Goal: Task Accomplishment & Management: Complete application form

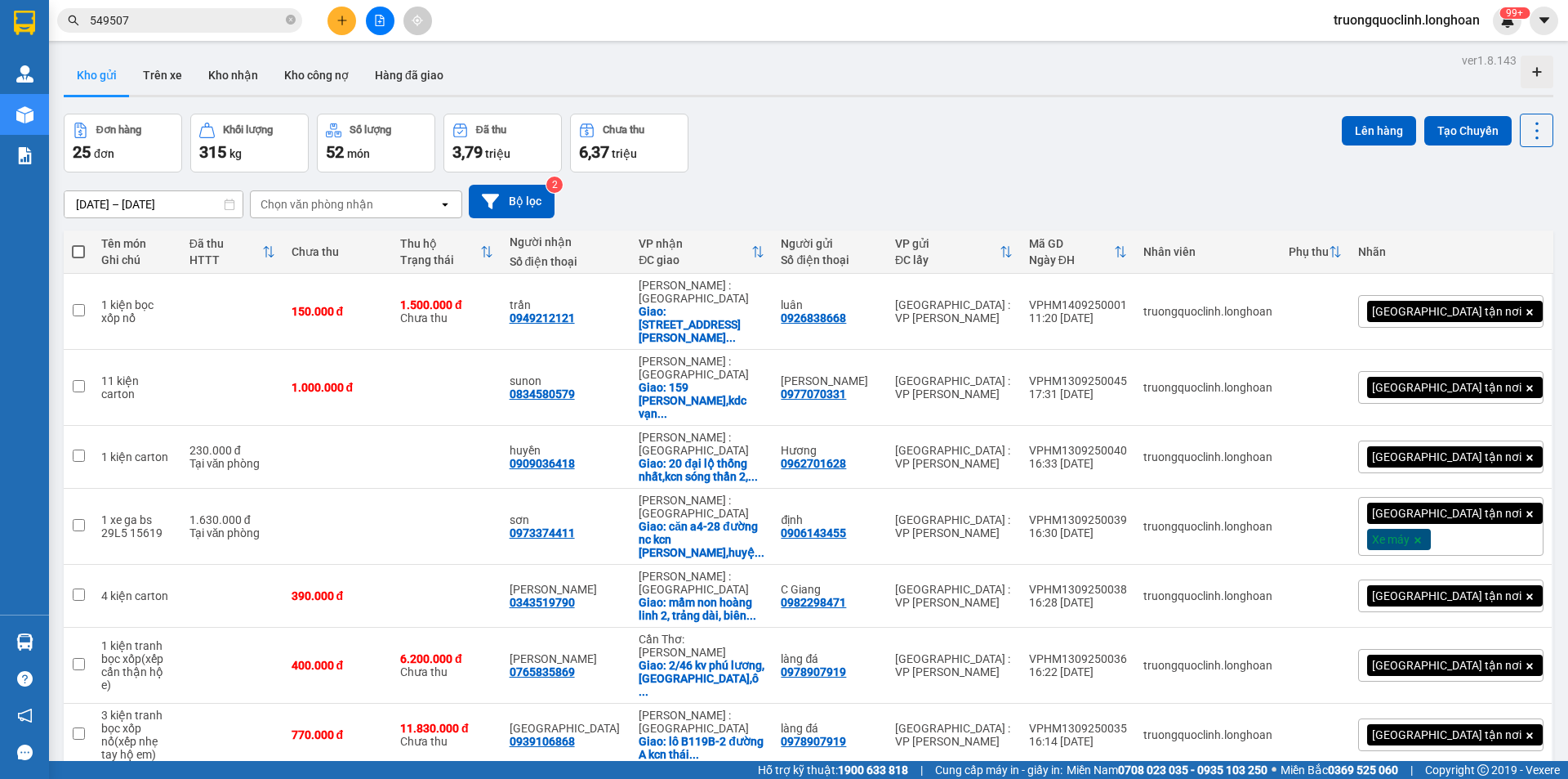
click at [339, 22] on icon "plus" at bounding box center [342, 20] width 12 height 12
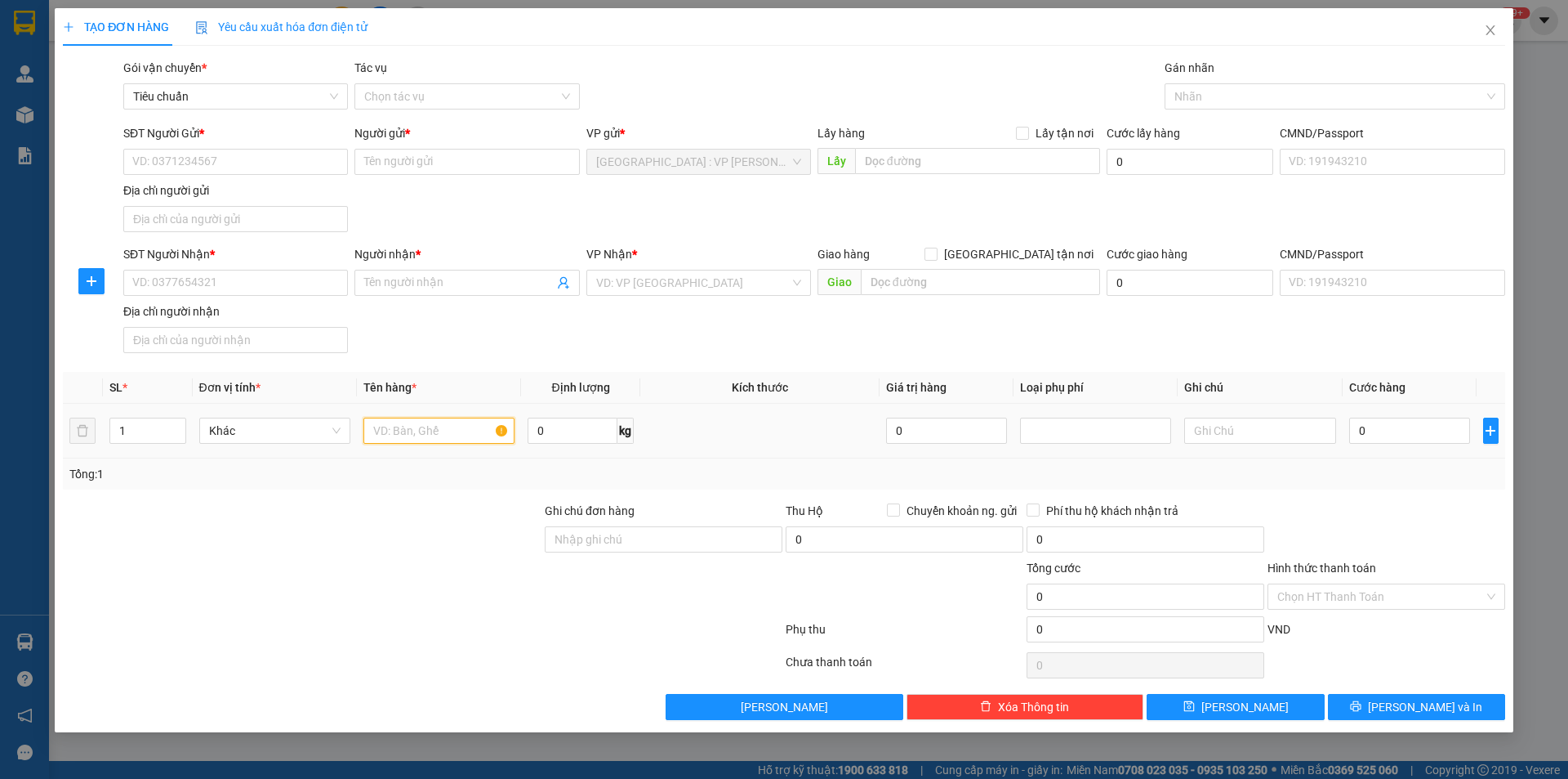
click at [422, 432] on input "text" at bounding box center [438, 430] width 151 height 26
type input "1 kiện carton"
click at [557, 432] on input "0" at bounding box center [572, 430] width 89 height 26
type input "40"
click at [303, 161] on input "SĐT Người Gửi *" at bounding box center [236, 162] width 225 height 26
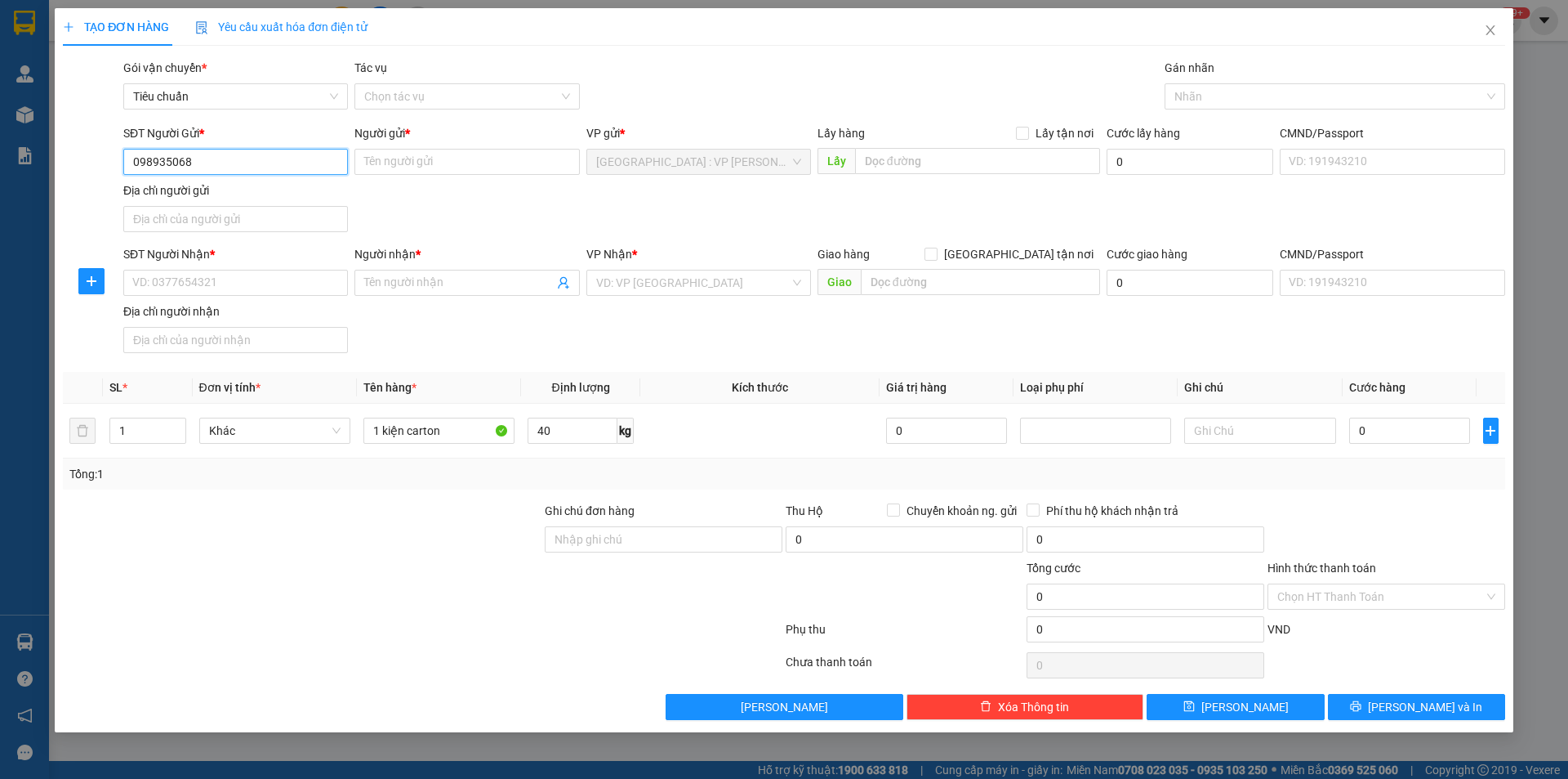
type input "0989350689"
click at [233, 189] on div "0989350689 - [PERSON_NAME]" at bounding box center [235, 194] width 205 height 18
type input "[PERSON_NAME]"
checkbox input "true"
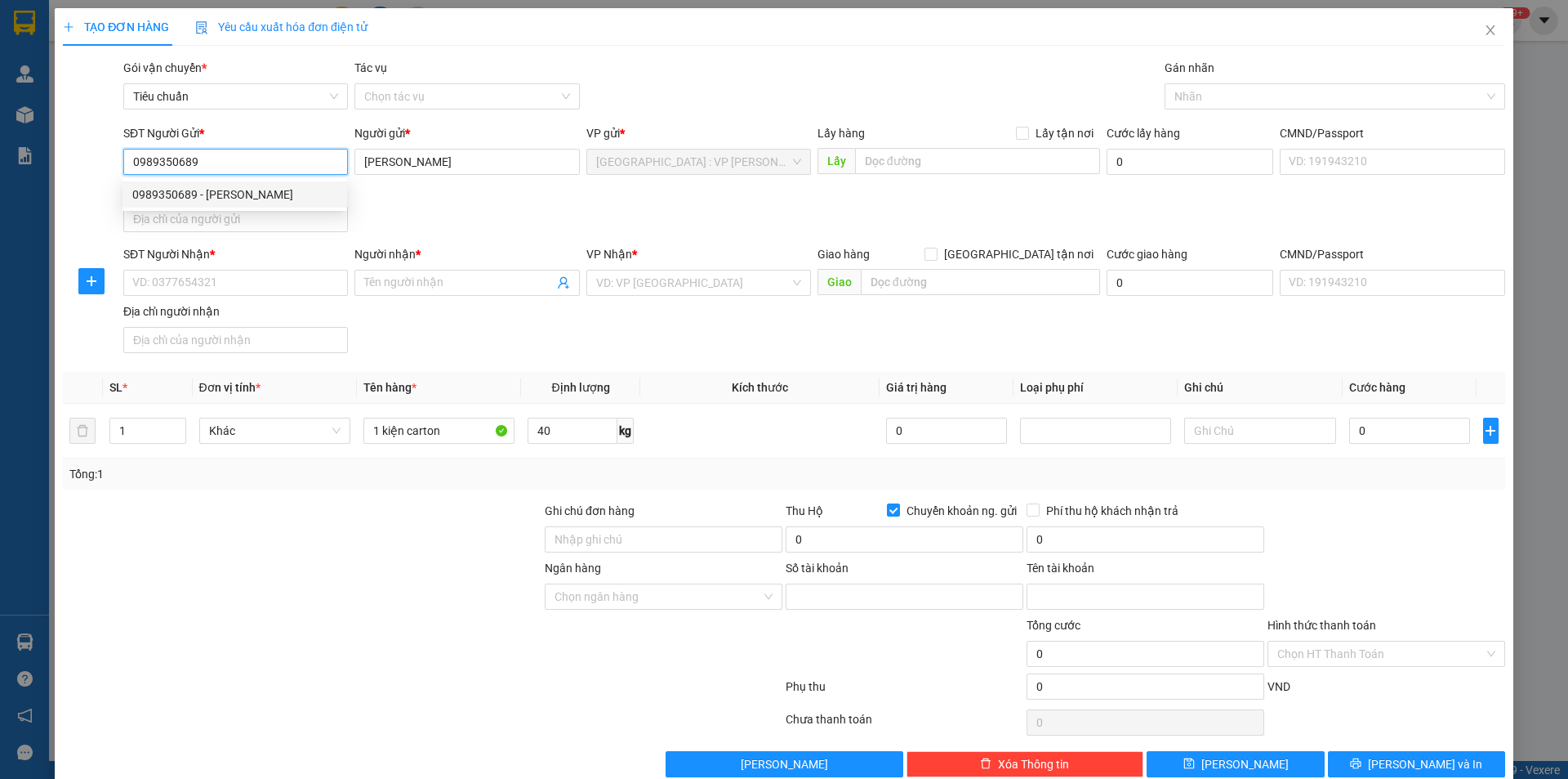
type input "0989350689"
type input "Pham Văn Thọ"
type input "0989350689"
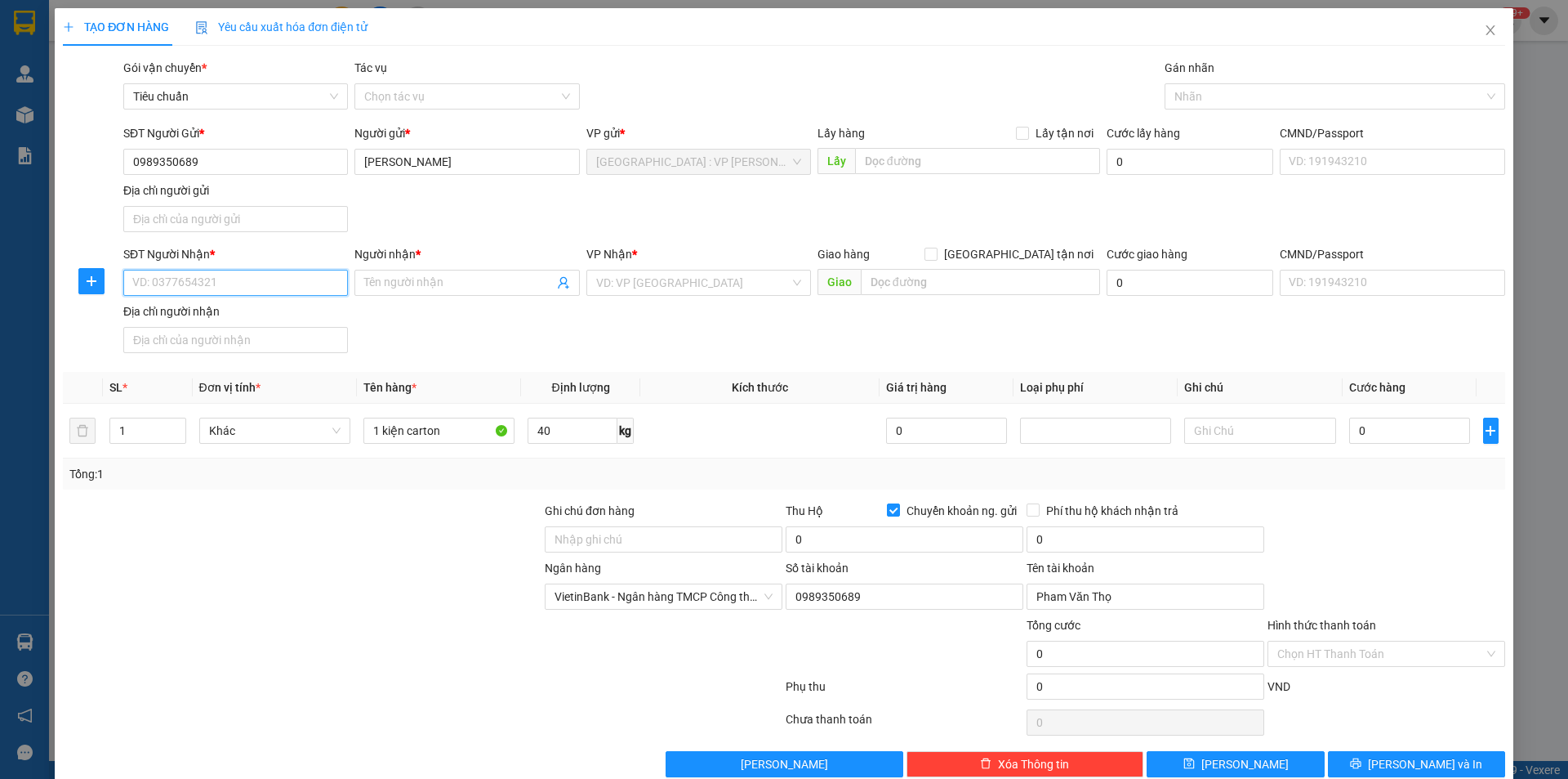
click at [266, 285] on input "SĐT Người Nhận *" at bounding box center [236, 282] width 225 height 26
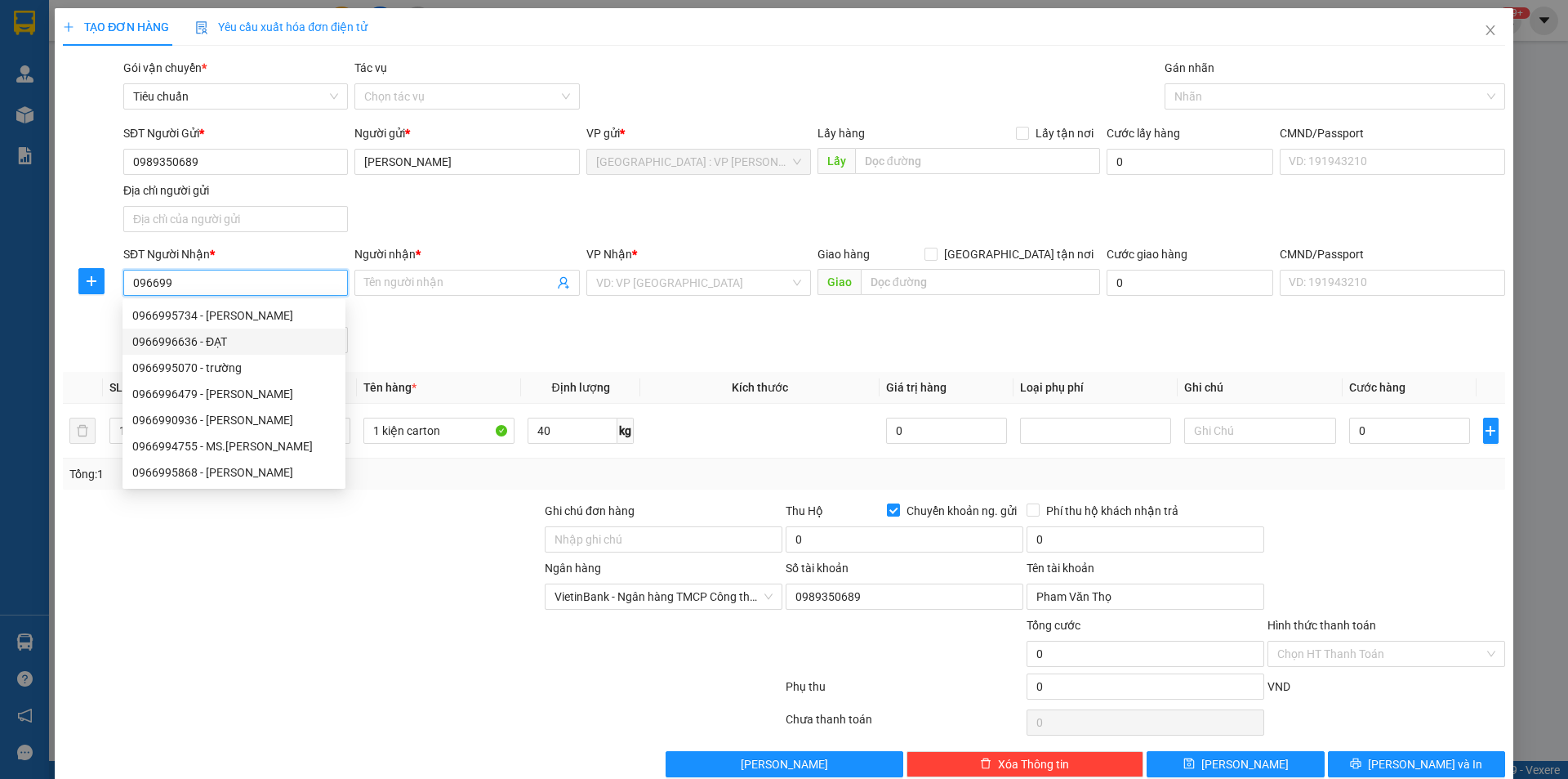
click at [202, 343] on div "0966996636 - ĐẠT" at bounding box center [235, 341] width 204 height 18
type input "0966996636"
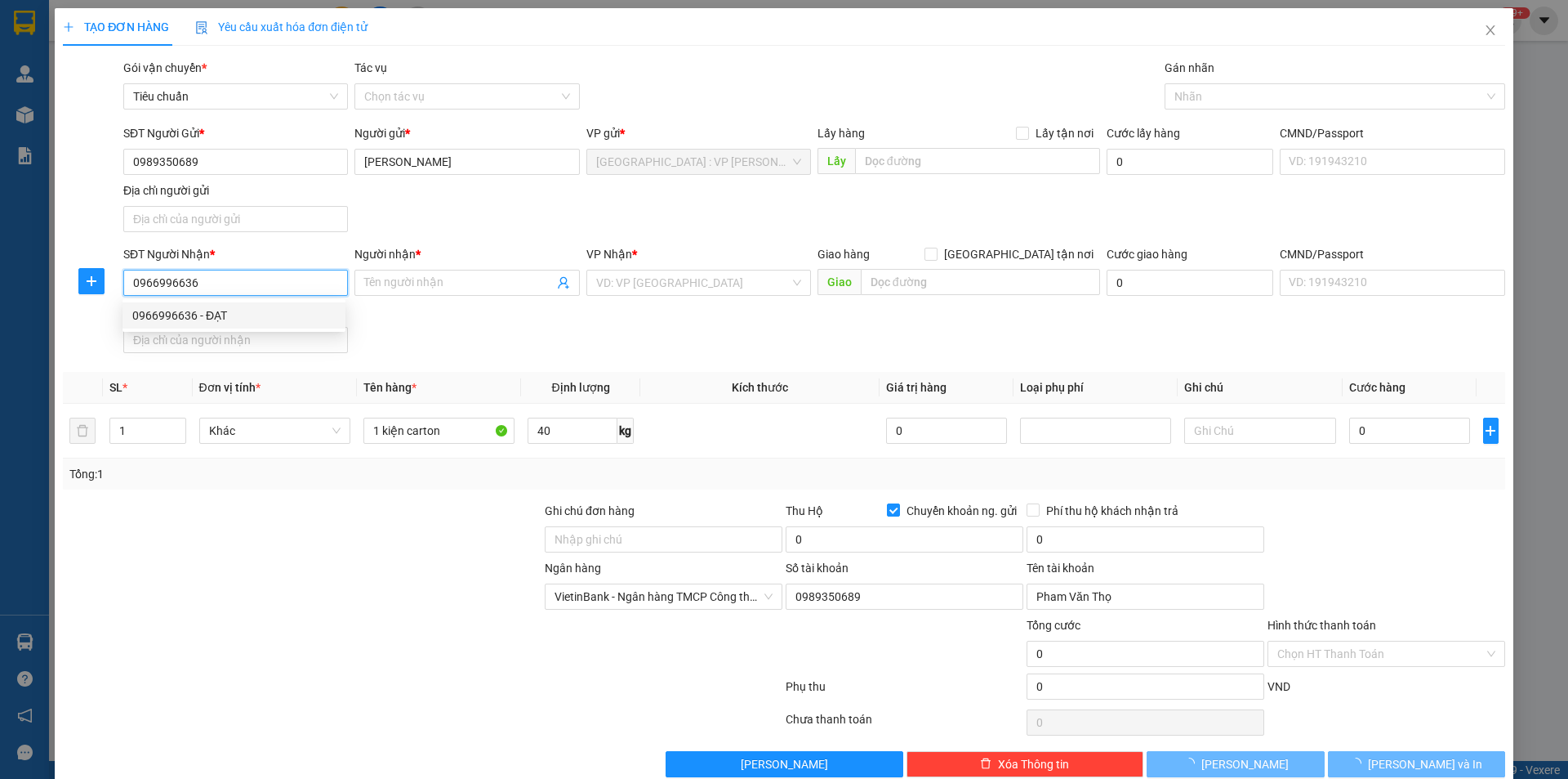
type input "ĐẠT"
checkbox input "true"
type input "515 [PERSON_NAME],P 13,GÒ VẤP"
checkbox input "false"
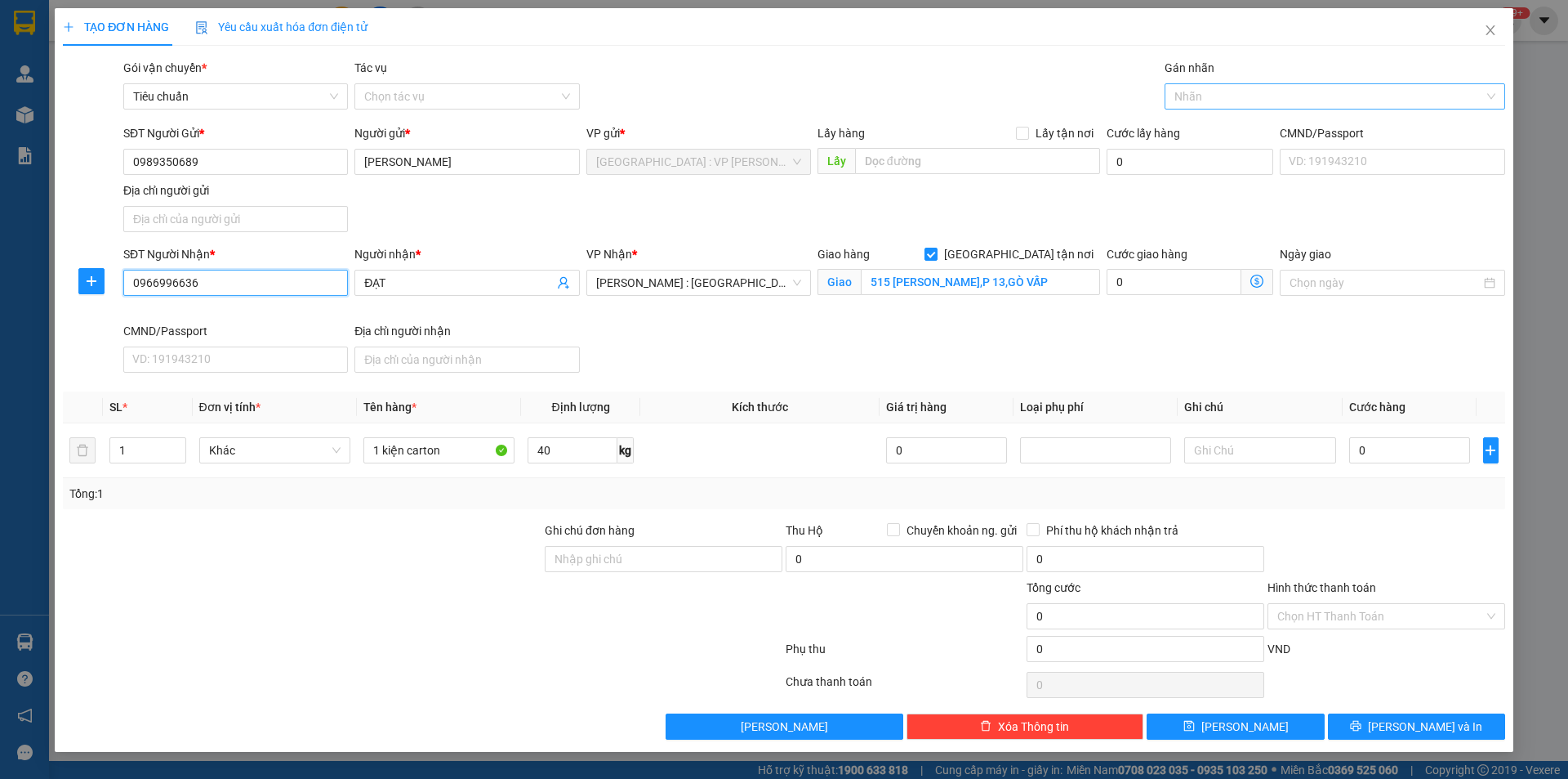
click at [1249, 89] on div at bounding box center [1327, 96] width 316 height 19
type input "0966996636"
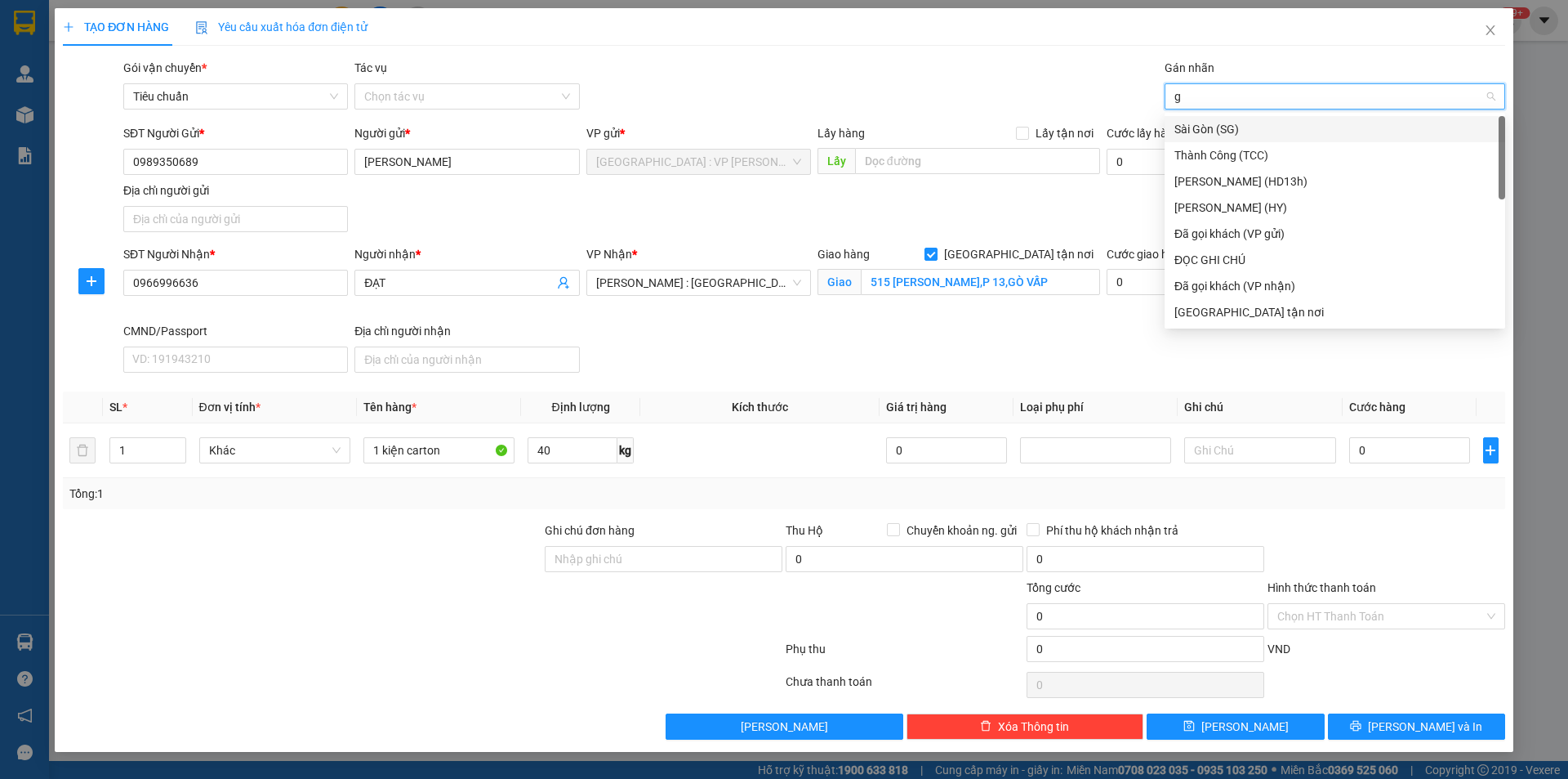
type input "gt"
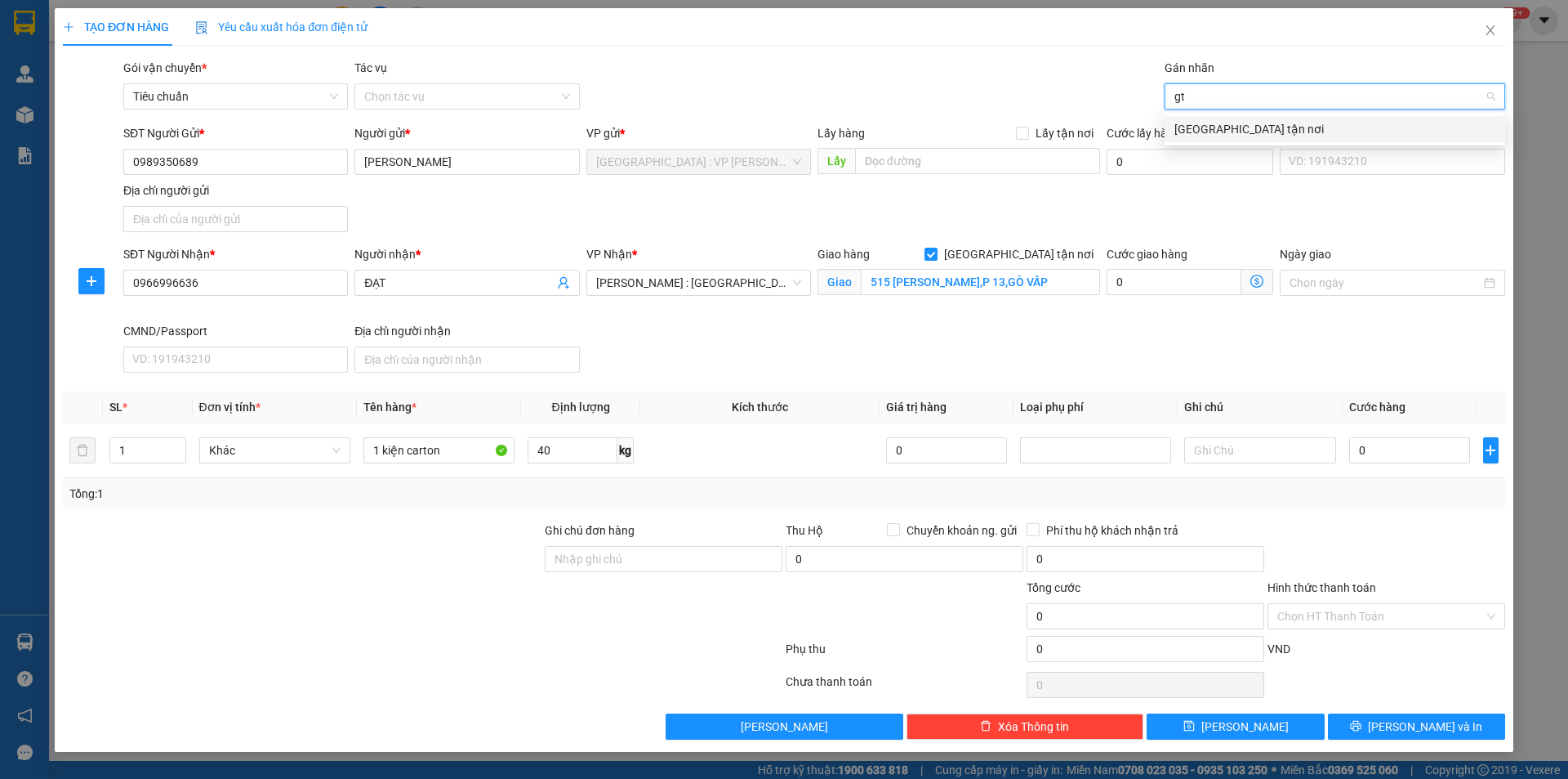
click at [1217, 132] on div "[GEOGRAPHIC_DATA] tận nơi" at bounding box center [1335, 129] width 321 height 18
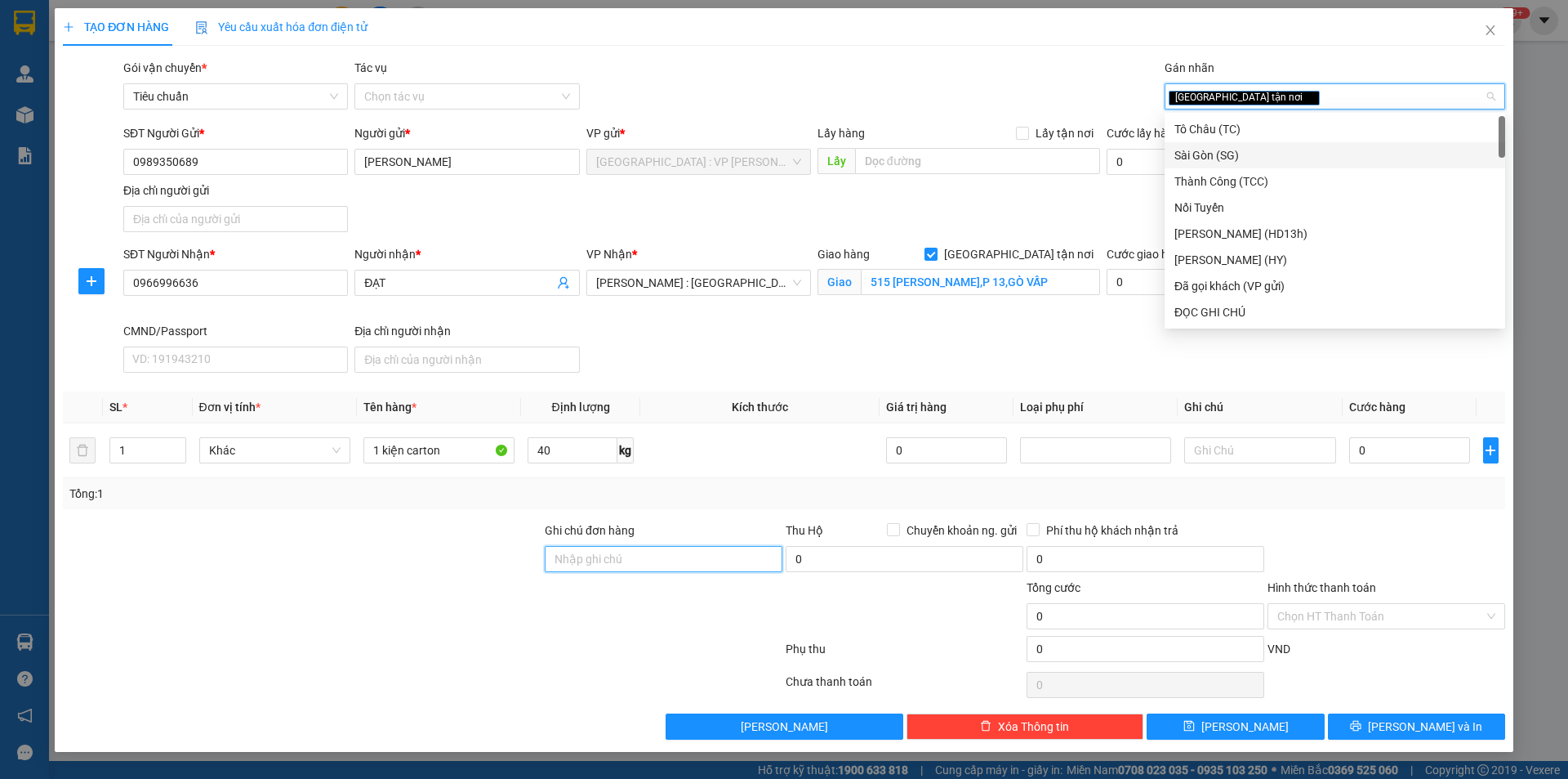
click at [608, 563] on input "Ghi chú đơn hàng" at bounding box center [663, 559] width 237 height 26
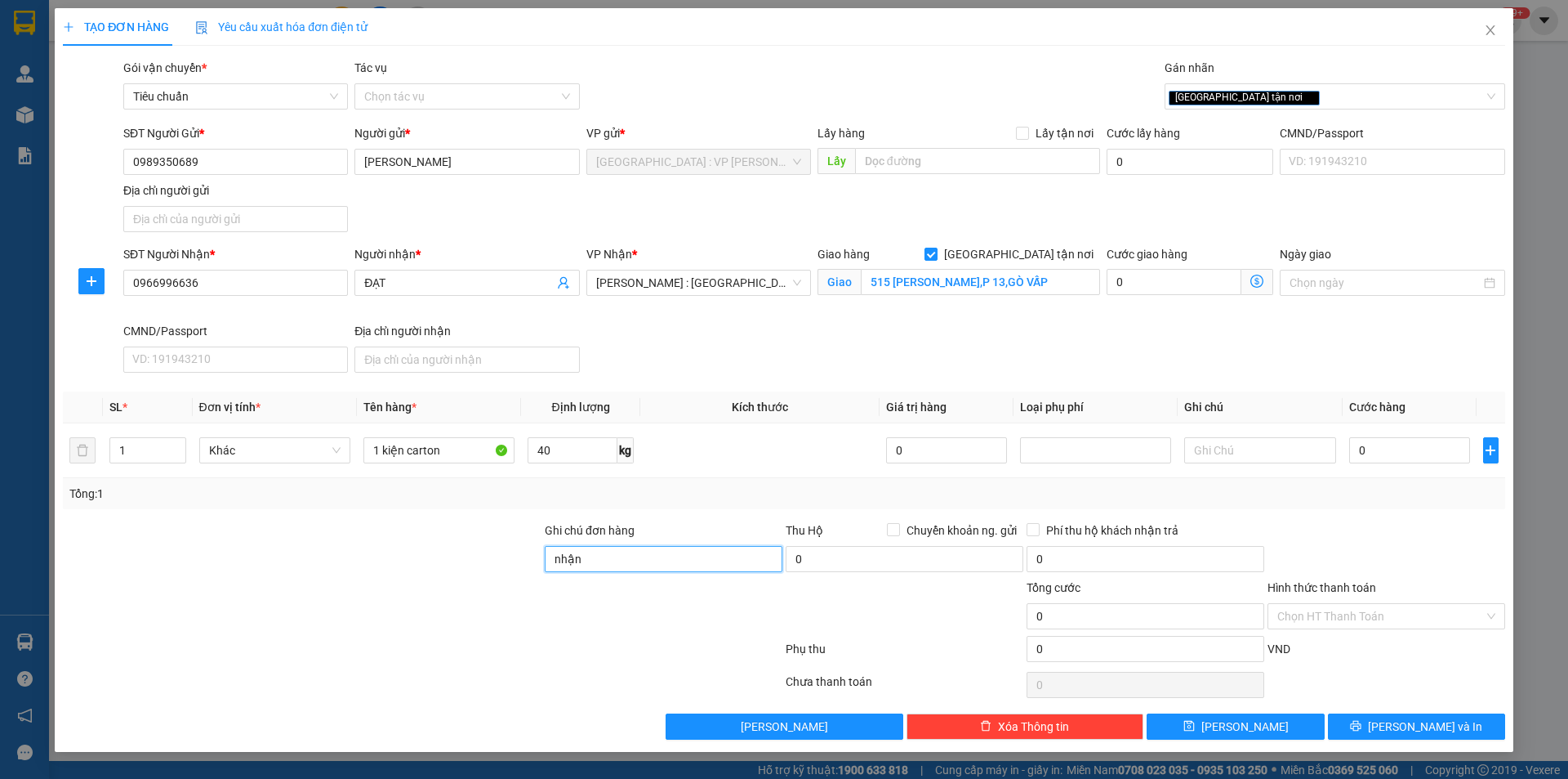
type input "nhận nguyên kiện,giao nguyên kiện,bể vỡ k đền"
click at [714, 492] on div "Tổng: 1" at bounding box center [784, 493] width 1430 height 18
click at [1380, 443] on input "0" at bounding box center [1410, 450] width 122 height 26
type input "2"
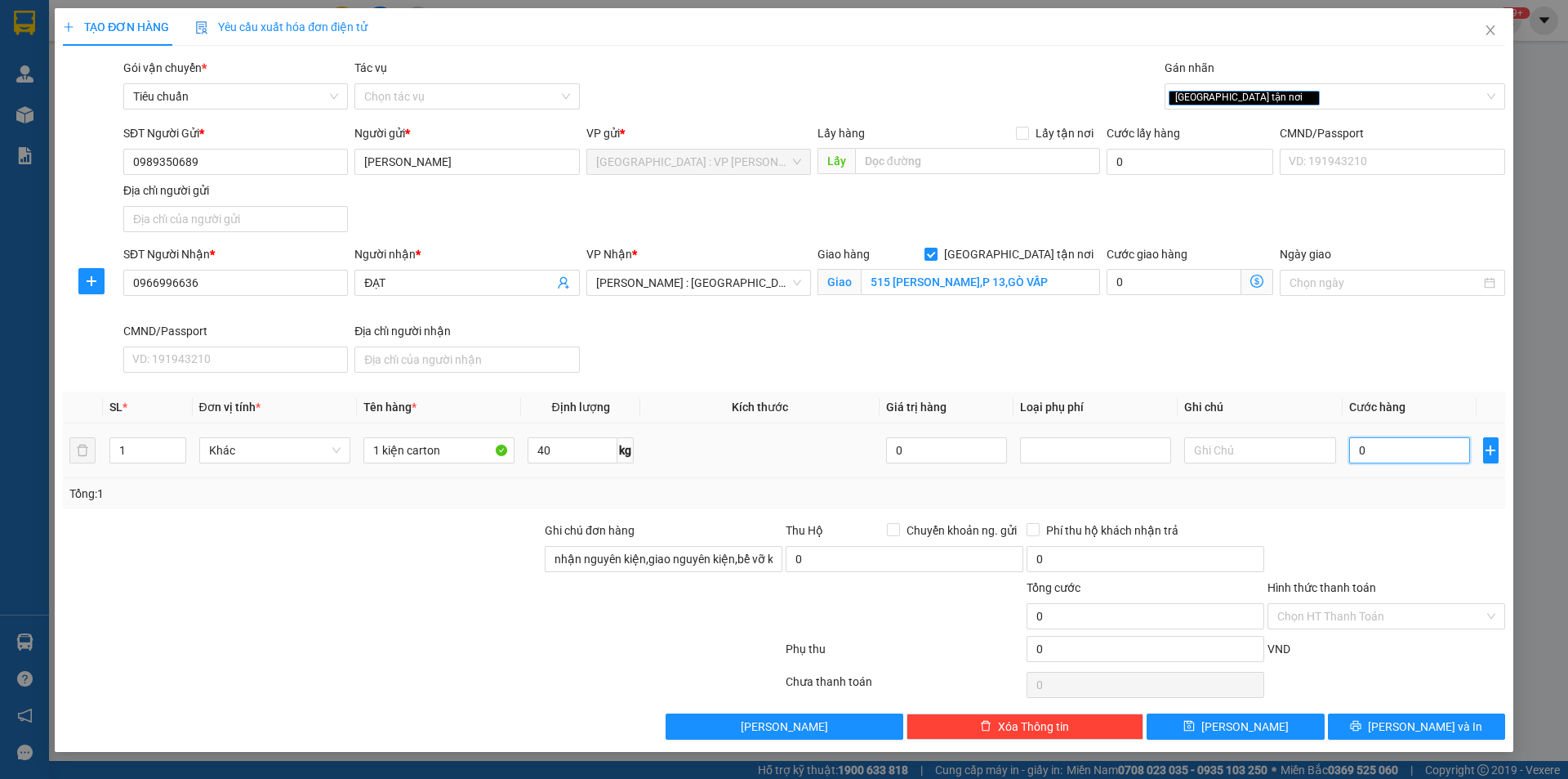
type input "2"
type input "29"
type input "290"
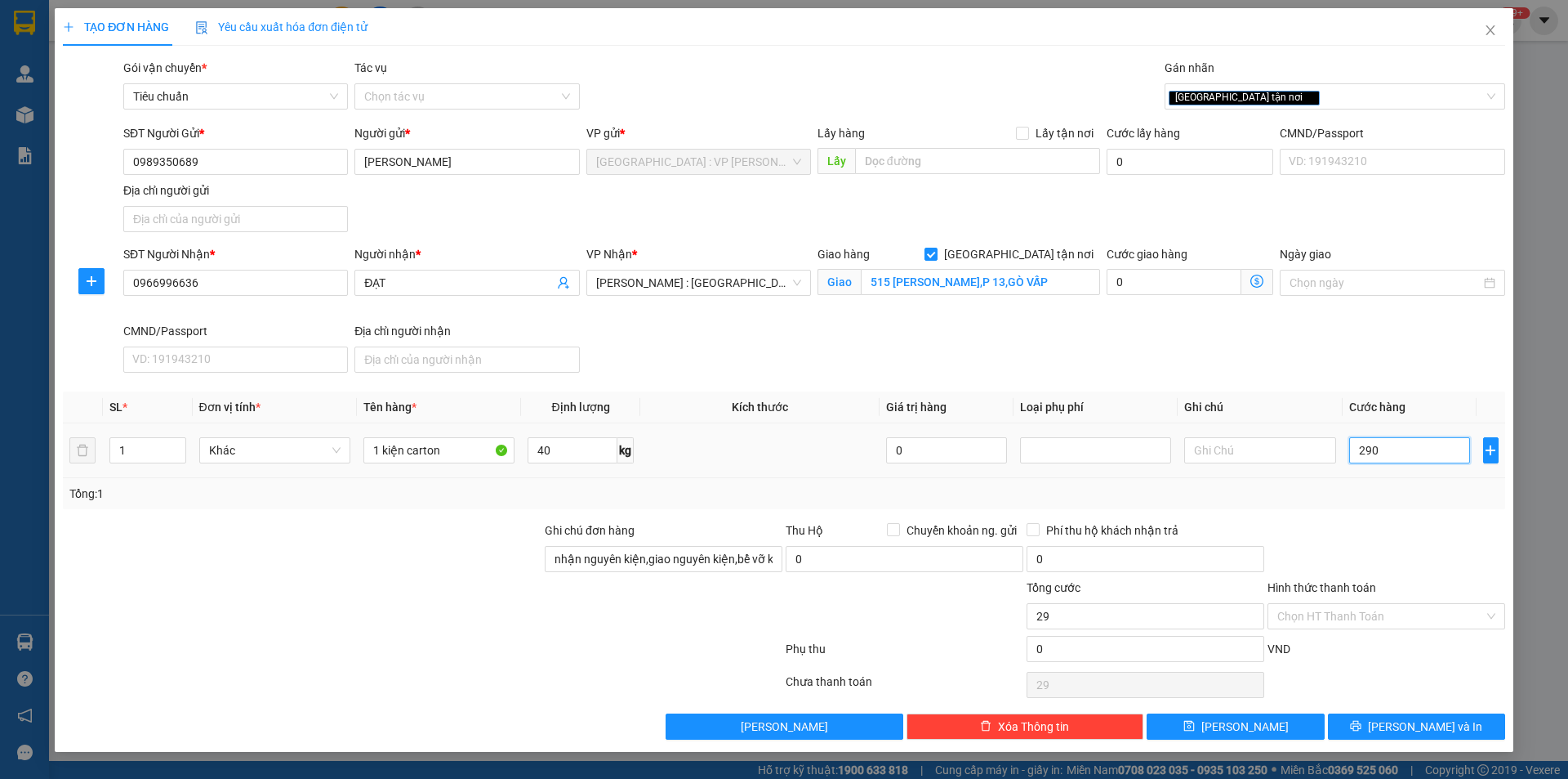
type input "290"
type input "2.900"
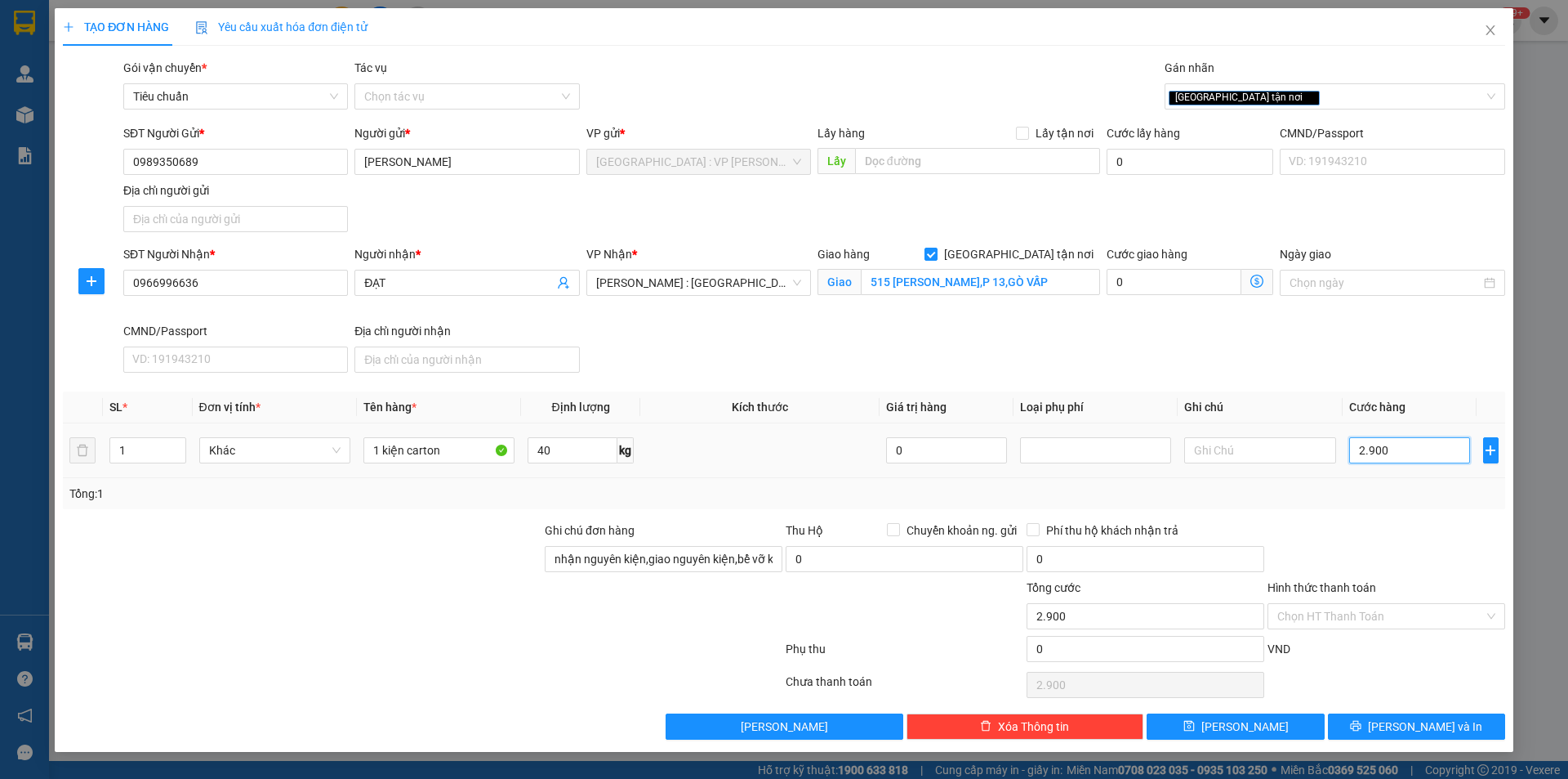
type input "29.000"
type input "290.000"
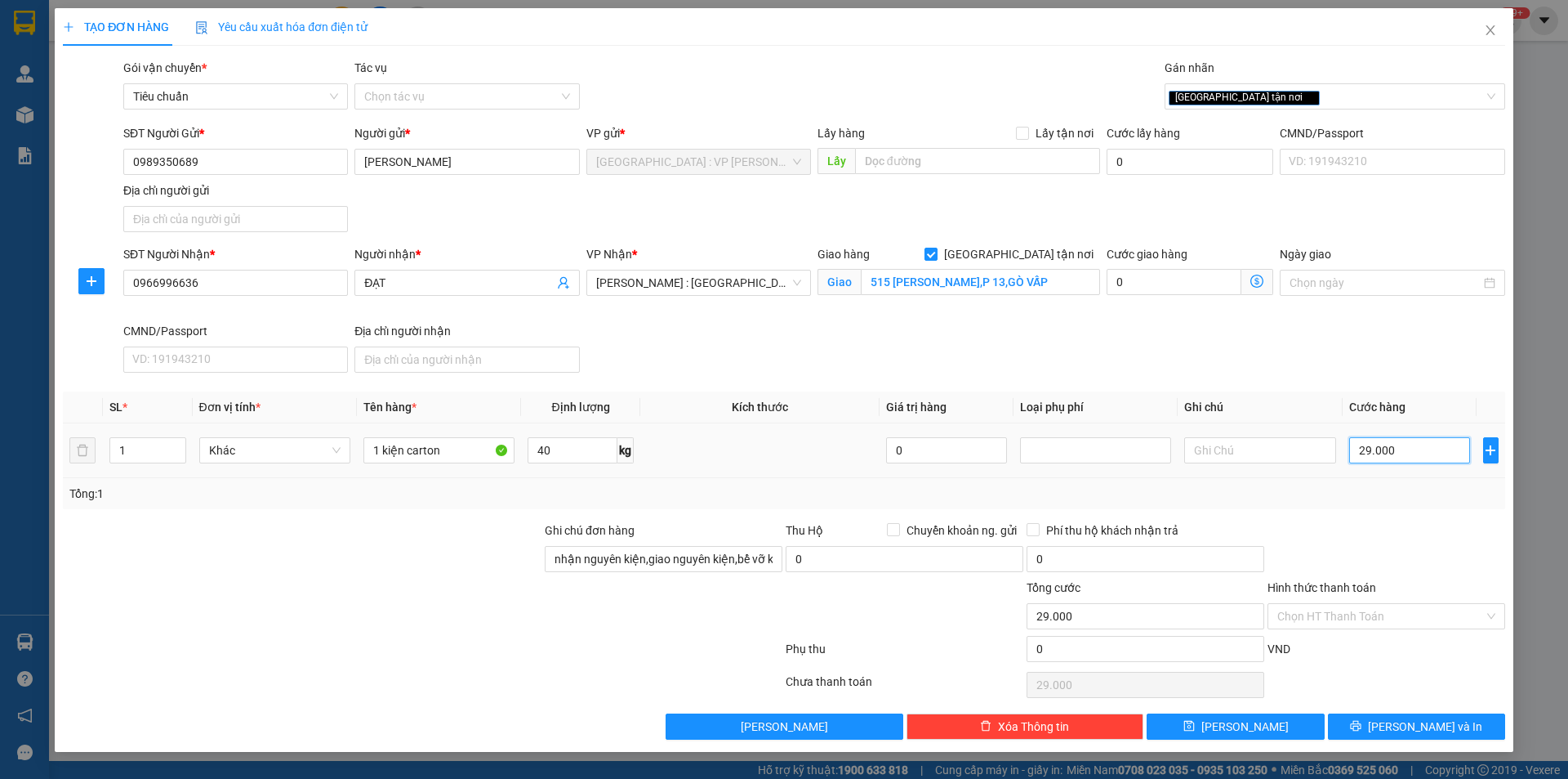
type input "290.000"
click at [1362, 508] on div "Tổng: 1" at bounding box center [784, 493] width 1442 height 31
click at [409, 624] on div at bounding box center [302, 607] width 482 height 57
click at [1326, 604] on input "Hình thức thanh toán" at bounding box center [1381, 616] width 207 height 24
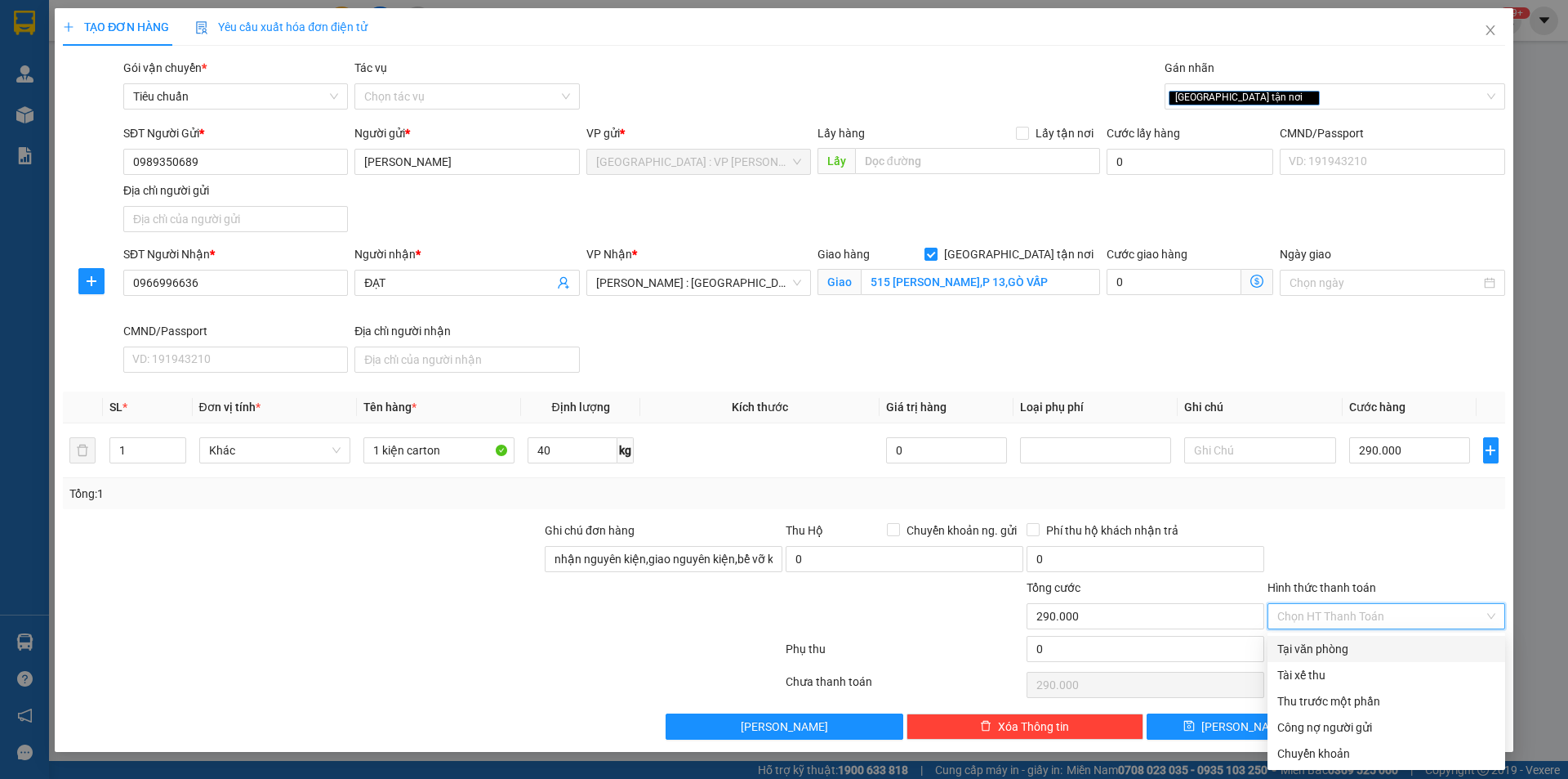
drag, startPoint x: 1334, startPoint y: 650, endPoint x: 1352, endPoint y: 575, distance: 77.1
click at [1332, 650] on div "Tại văn phòng" at bounding box center [1386, 648] width 218 height 18
type input "0"
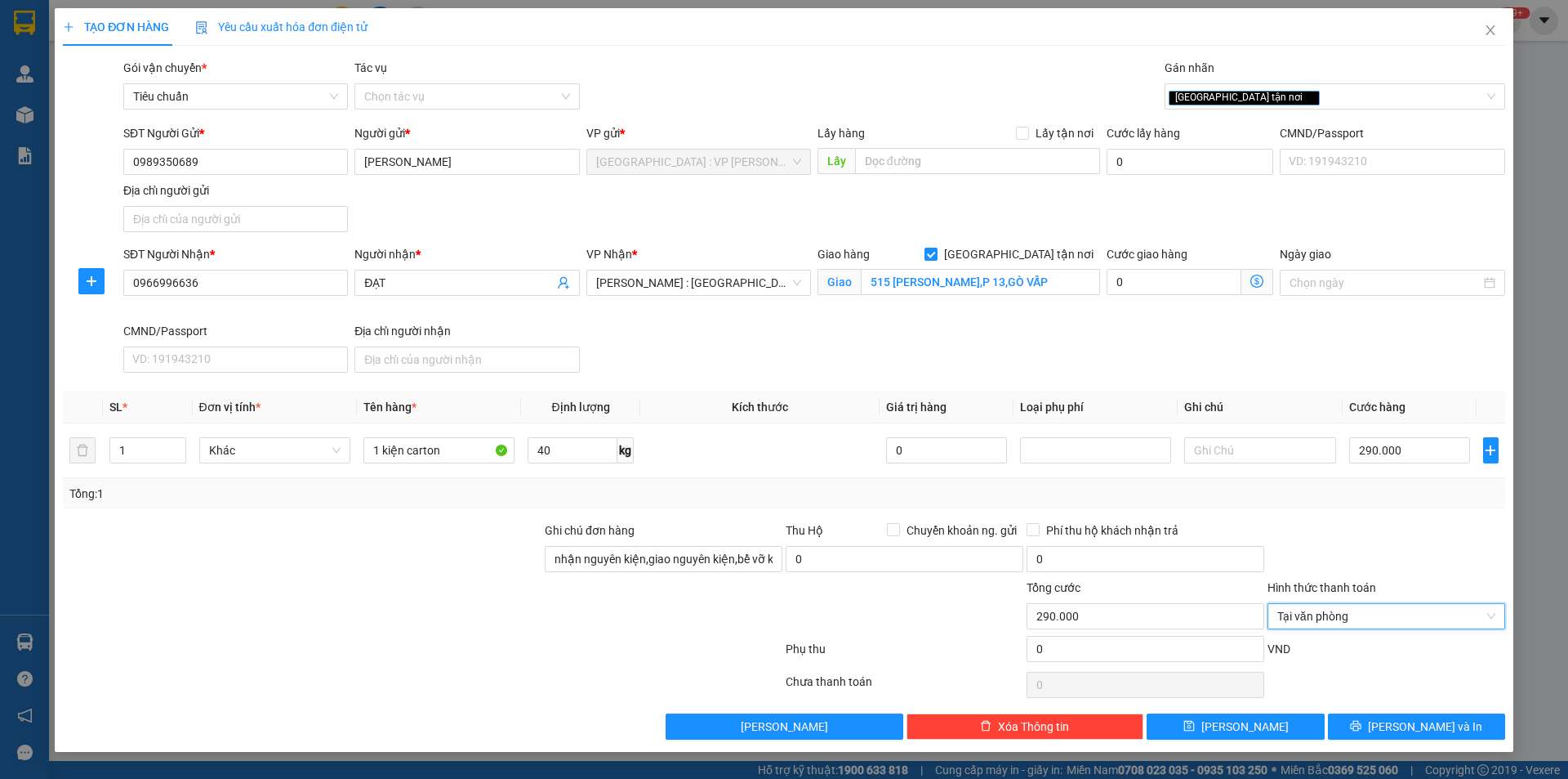
drag, startPoint x: 1360, startPoint y: 555, endPoint x: 1433, endPoint y: 585, distance: 78.9
click at [1364, 556] on div at bounding box center [1386, 549] width 241 height 57
click at [1436, 719] on span "[PERSON_NAME] và In" at bounding box center [1425, 726] width 114 height 18
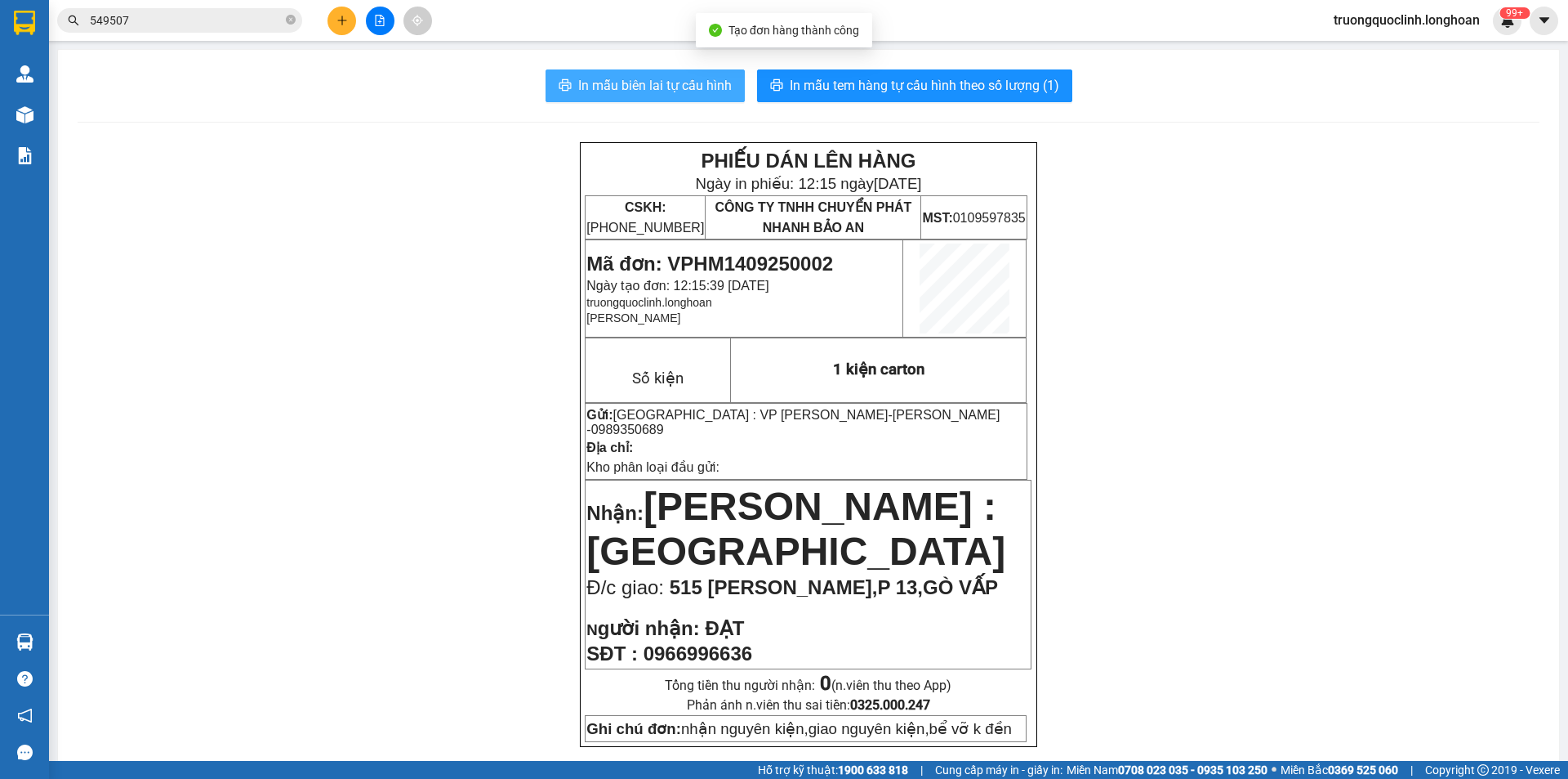
click at [612, 75] on span "In mẫu biên lai tự cấu hình" at bounding box center [656, 85] width 154 height 20
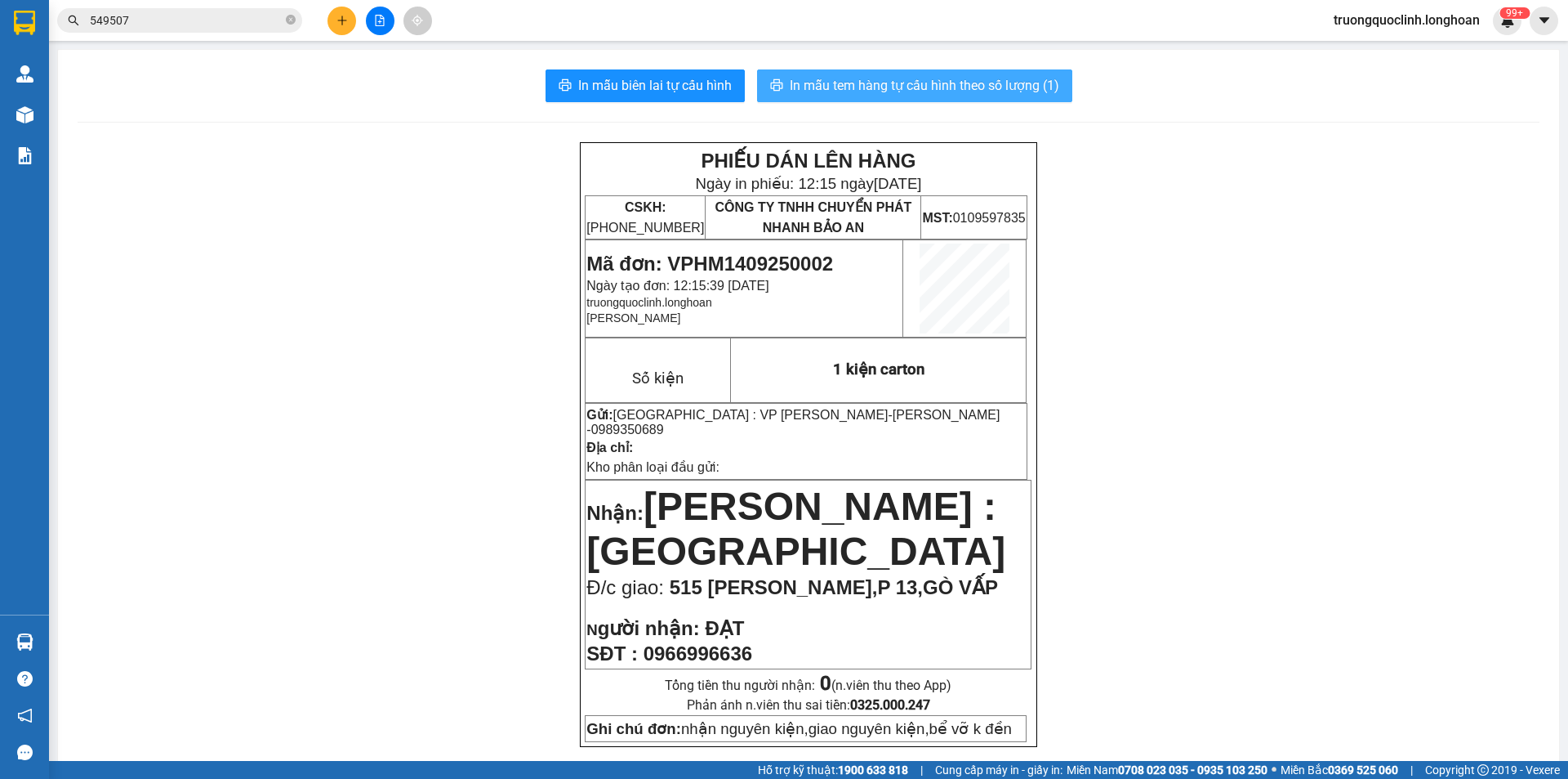
click at [886, 77] on span "In mẫu tem hàng tự cấu hình theo số lượng (1)" at bounding box center [925, 85] width 269 height 20
click at [759, 264] on span "Mã đơn: VPHM1409250002" at bounding box center [709, 264] width 247 height 22
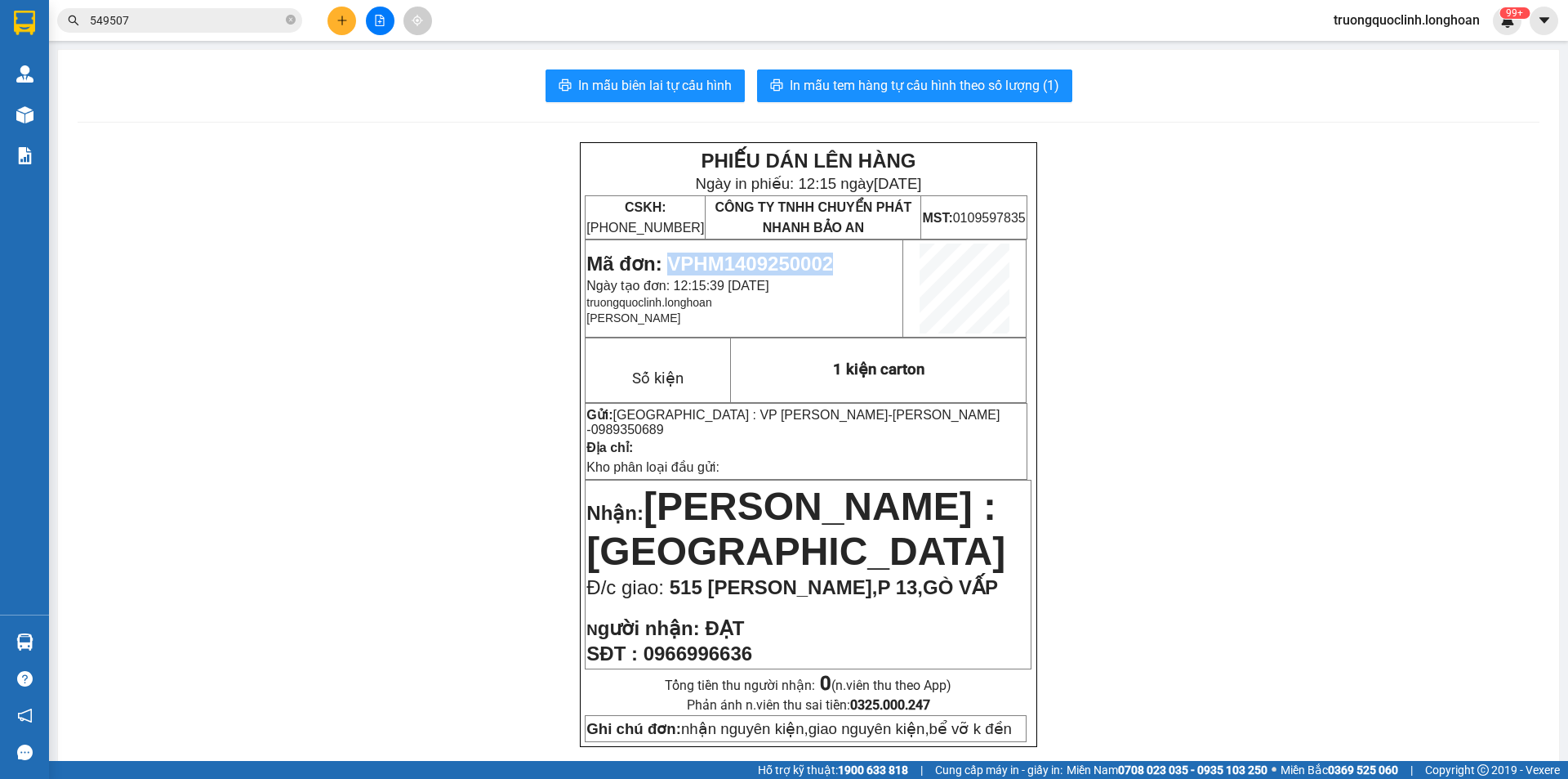
click at [759, 264] on span "Mã đơn: VPHM1409250002" at bounding box center [709, 264] width 247 height 22
copy span "VPHM1409250002"
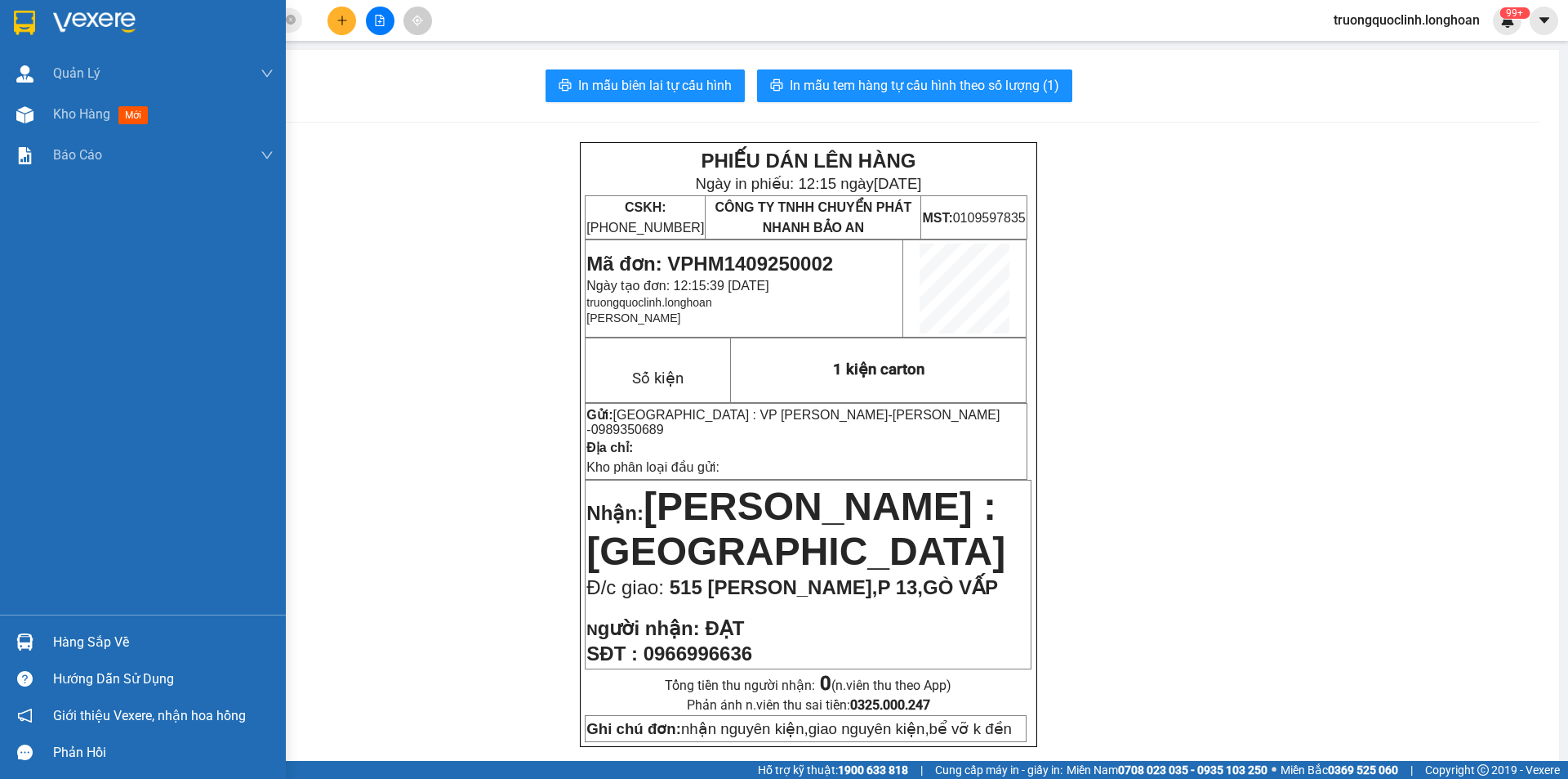
drag, startPoint x: 36, startPoint y: 33, endPoint x: 640, endPoint y: 1, distance: 604.8
click at [36, 33] on div at bounding box center [25, 22] width 29 height 29
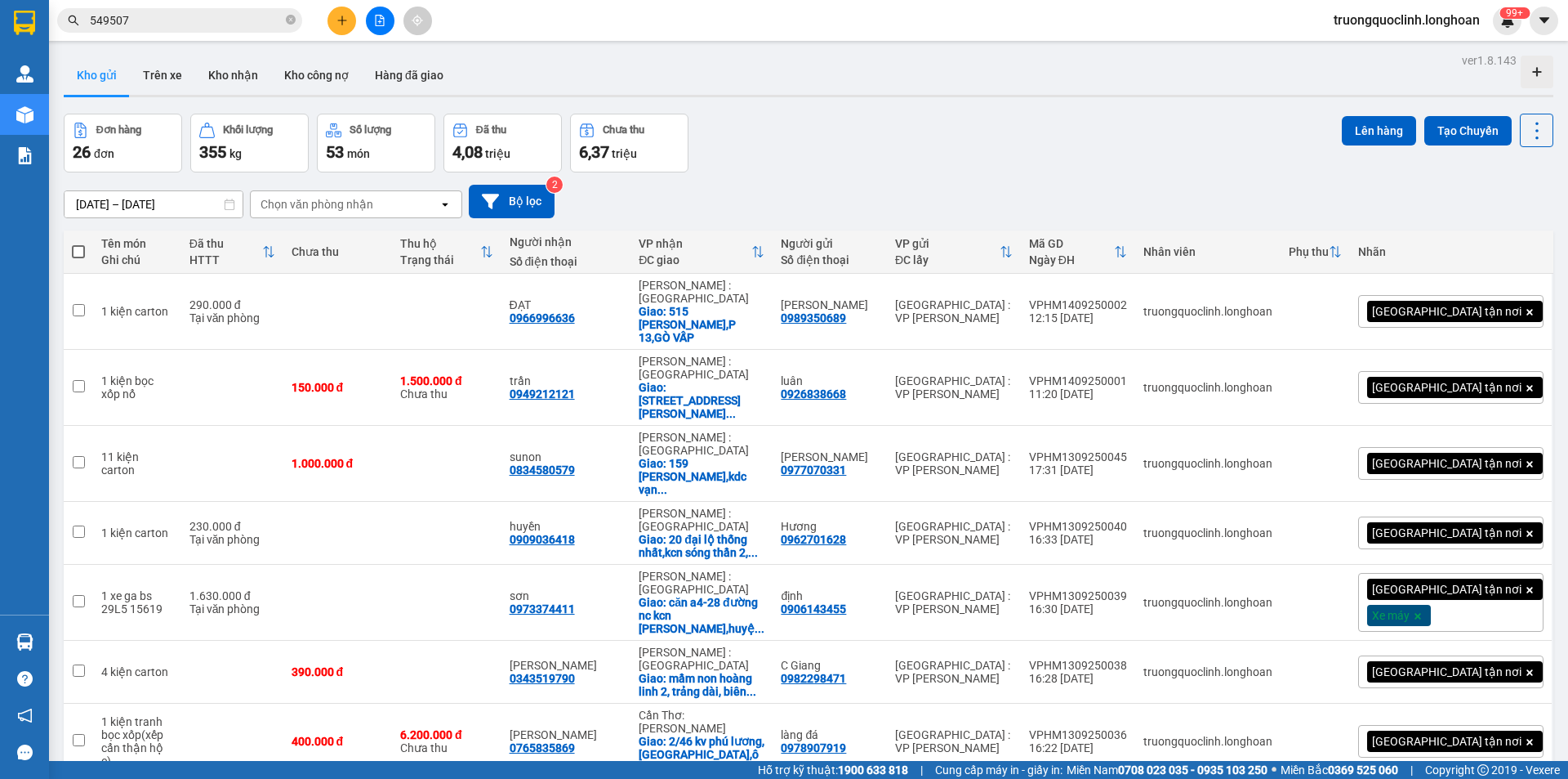
click at [220, 24] on input "549507" at bounding box center [186, 20] width 193 height 18
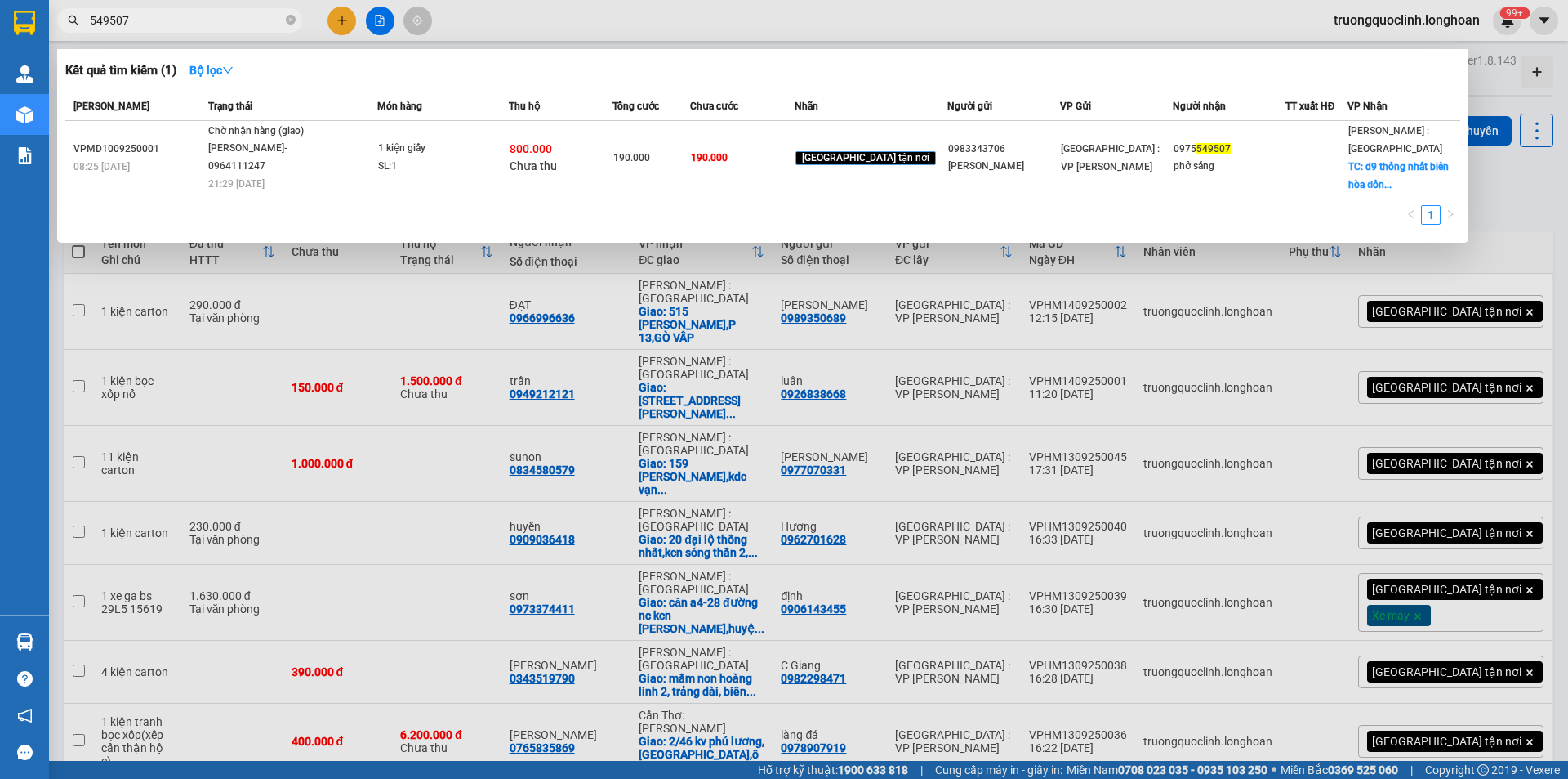
click at [591, 34] on div at bounding box center [784, 390] width 1568 height 779
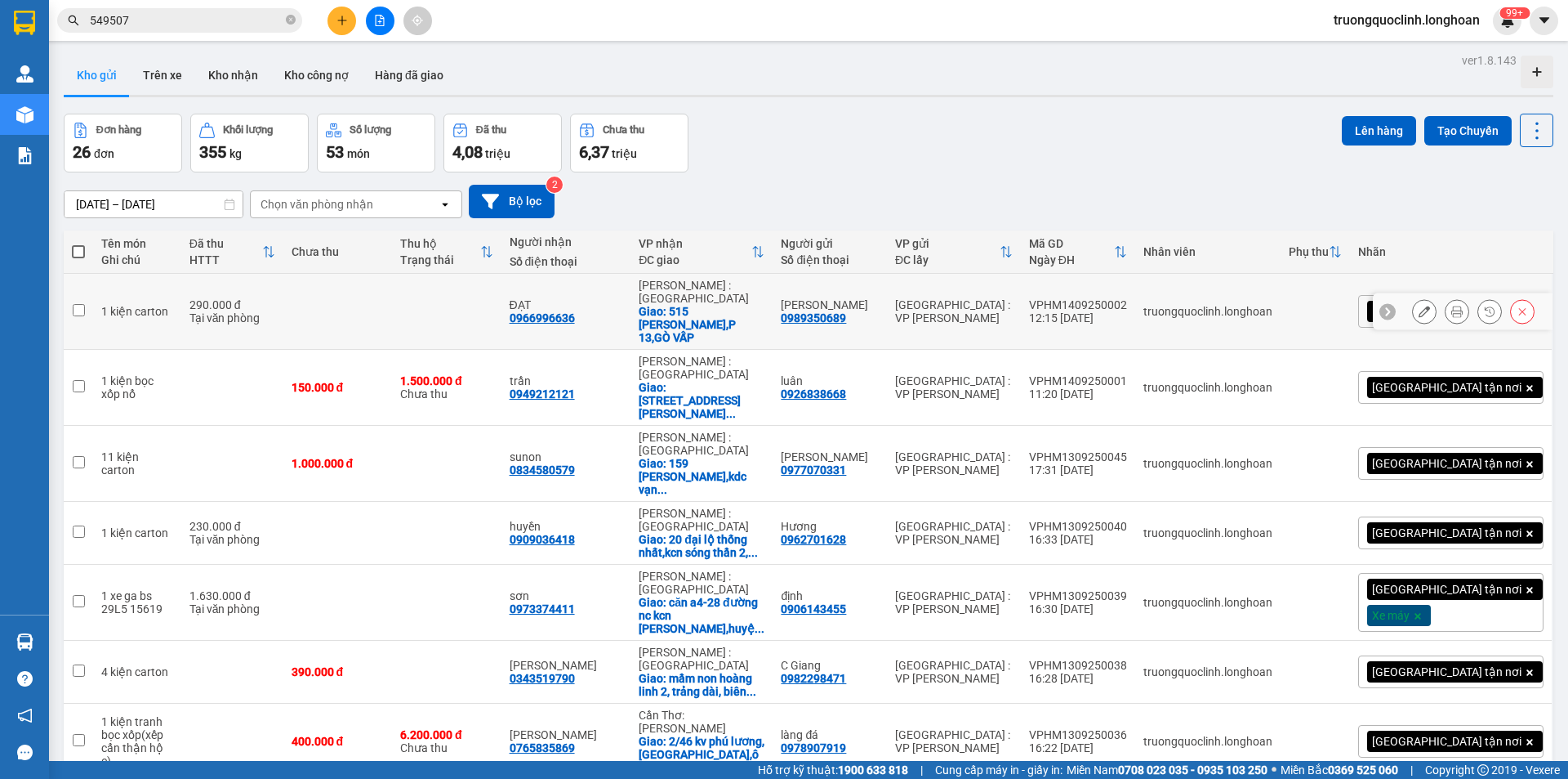
scroll to position [214, 0]
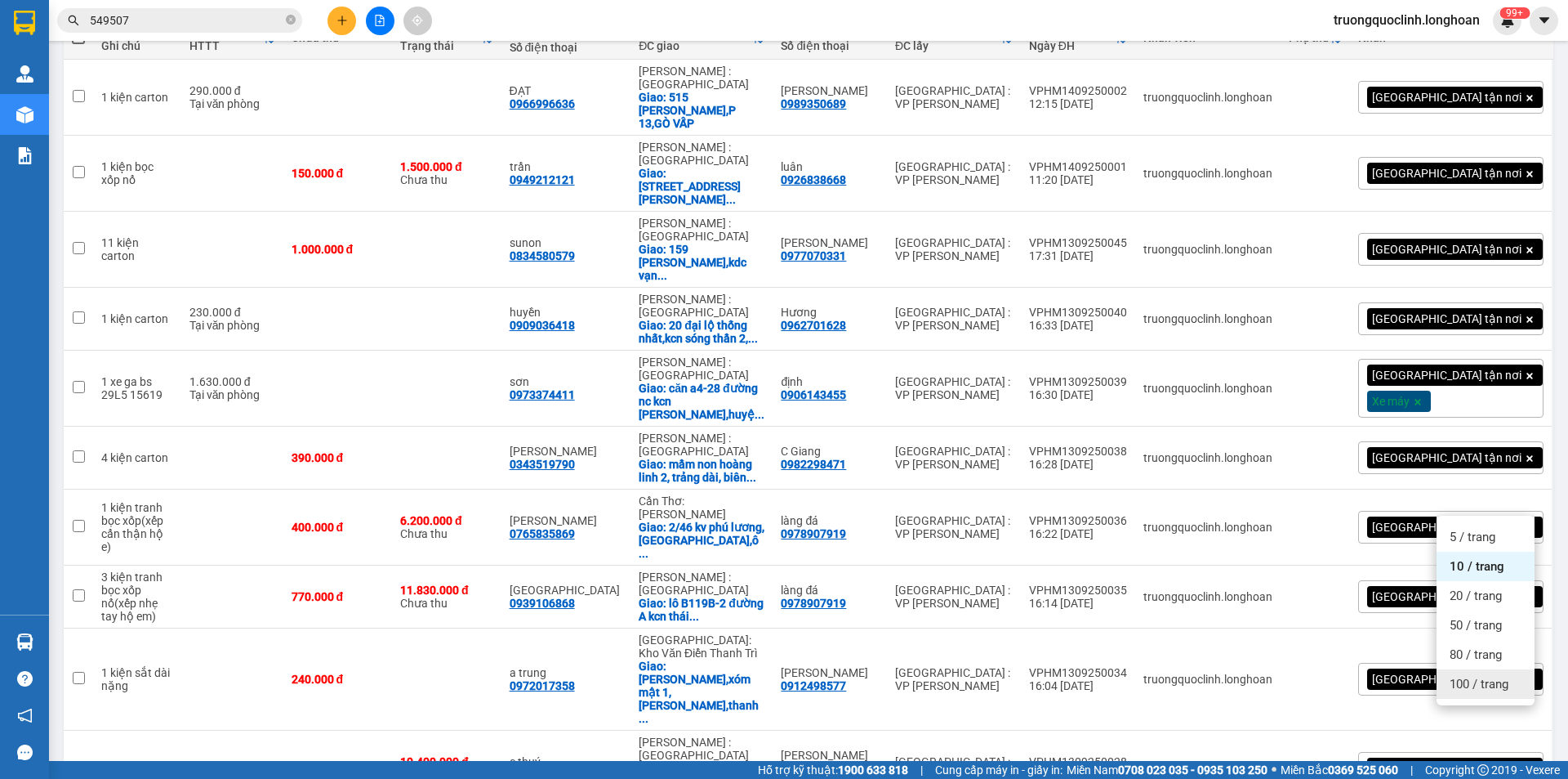
click at [1472, 691] on span "100 / trang" at bounding box center [1479, 684] width 59 height 16
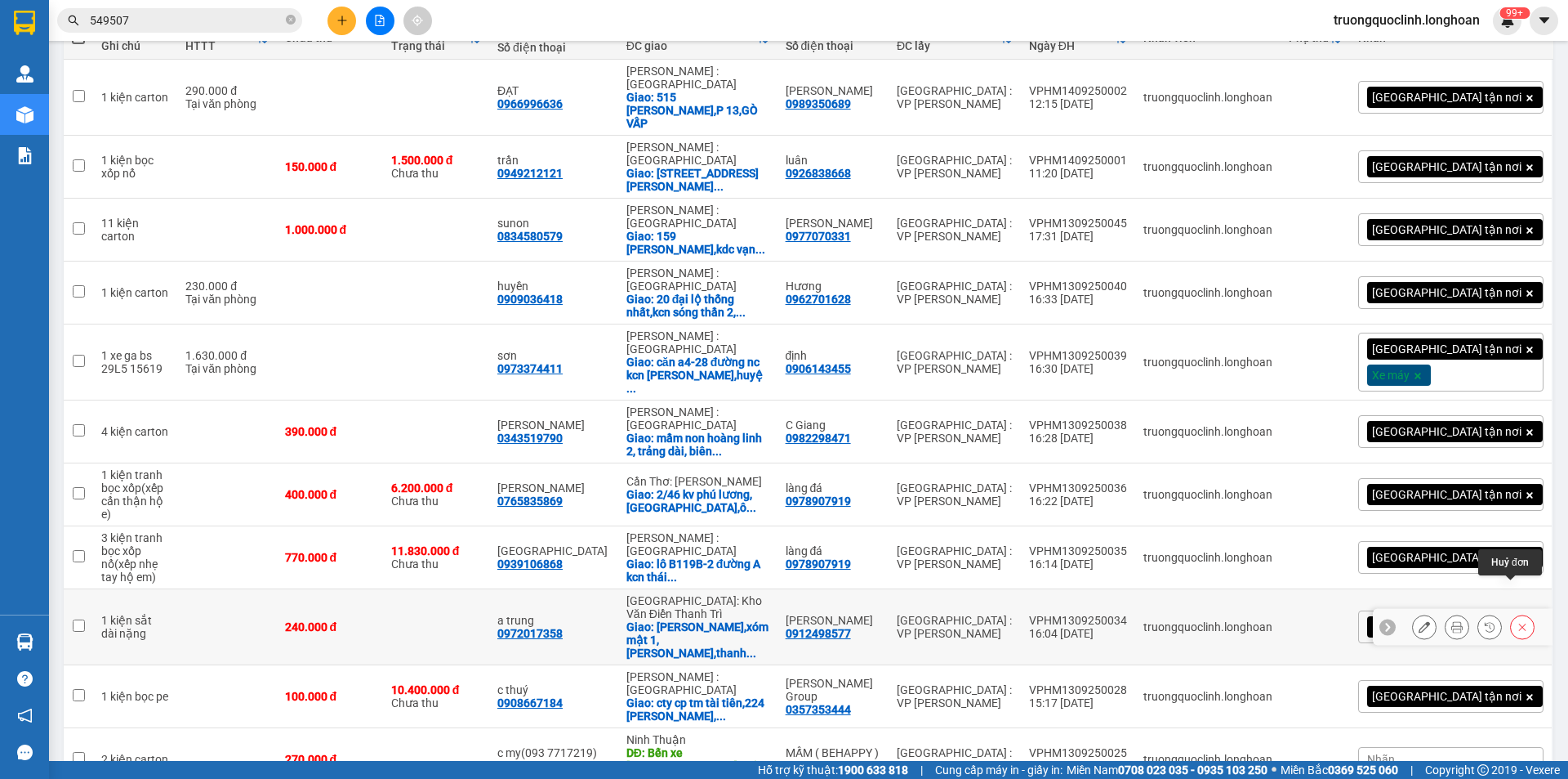
click at [1519, 623] on icon at bounding box center [1523, 627] width 8 height 8
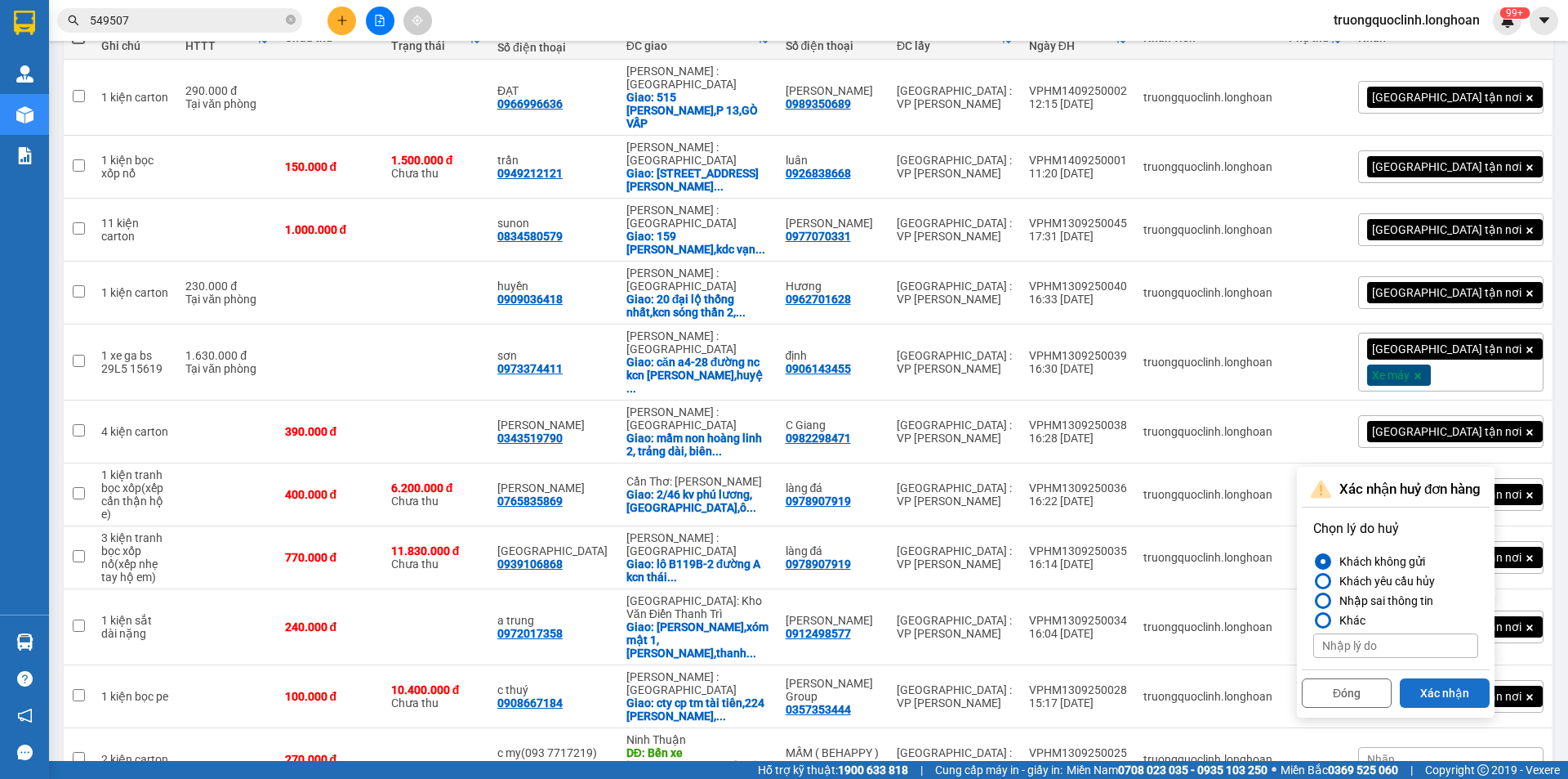
click at [1431, 688] on button "Xác nhận" at bounding box center [1444, 692] width 89 height 30
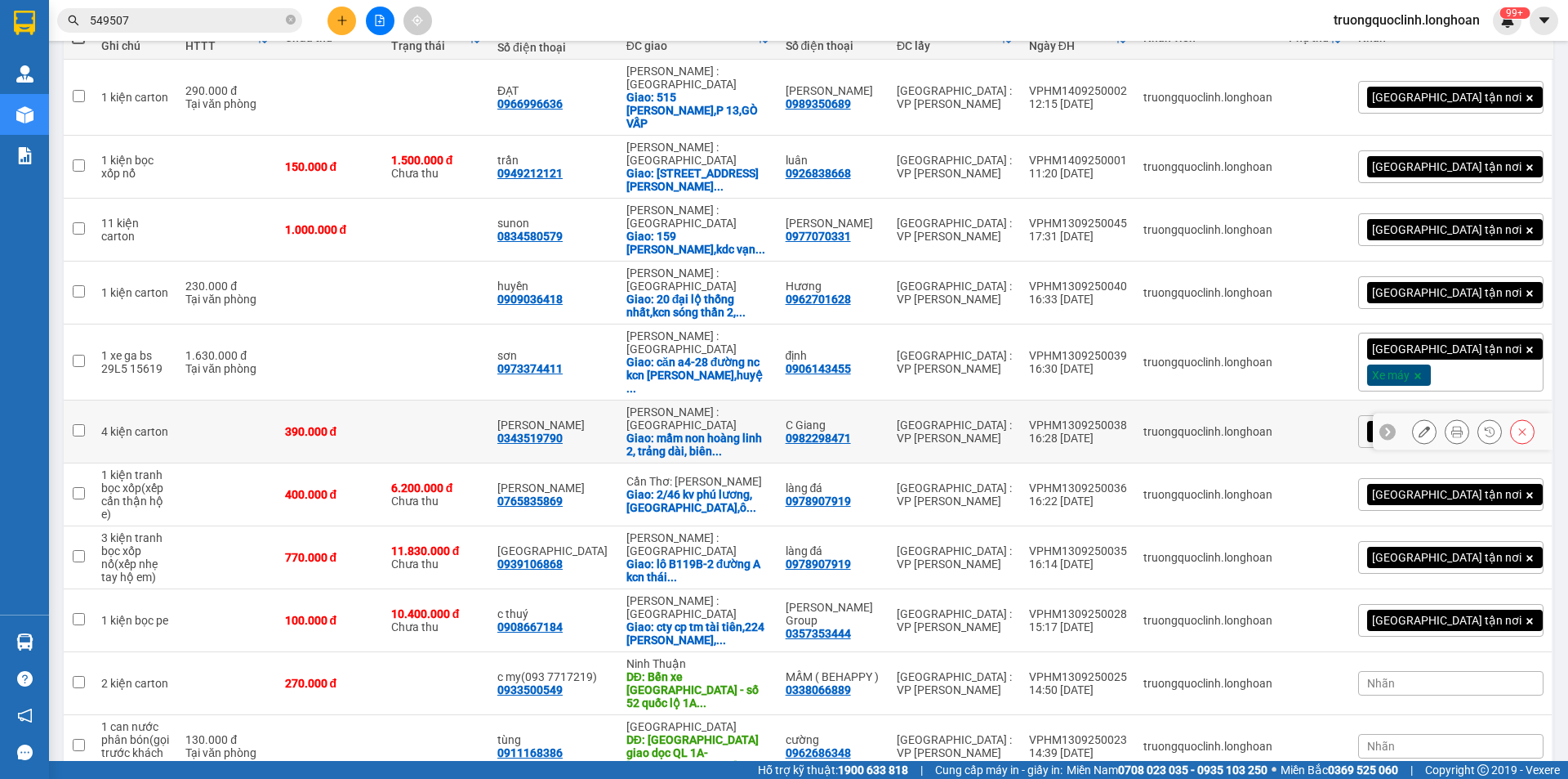
scroll to position [0, 0]
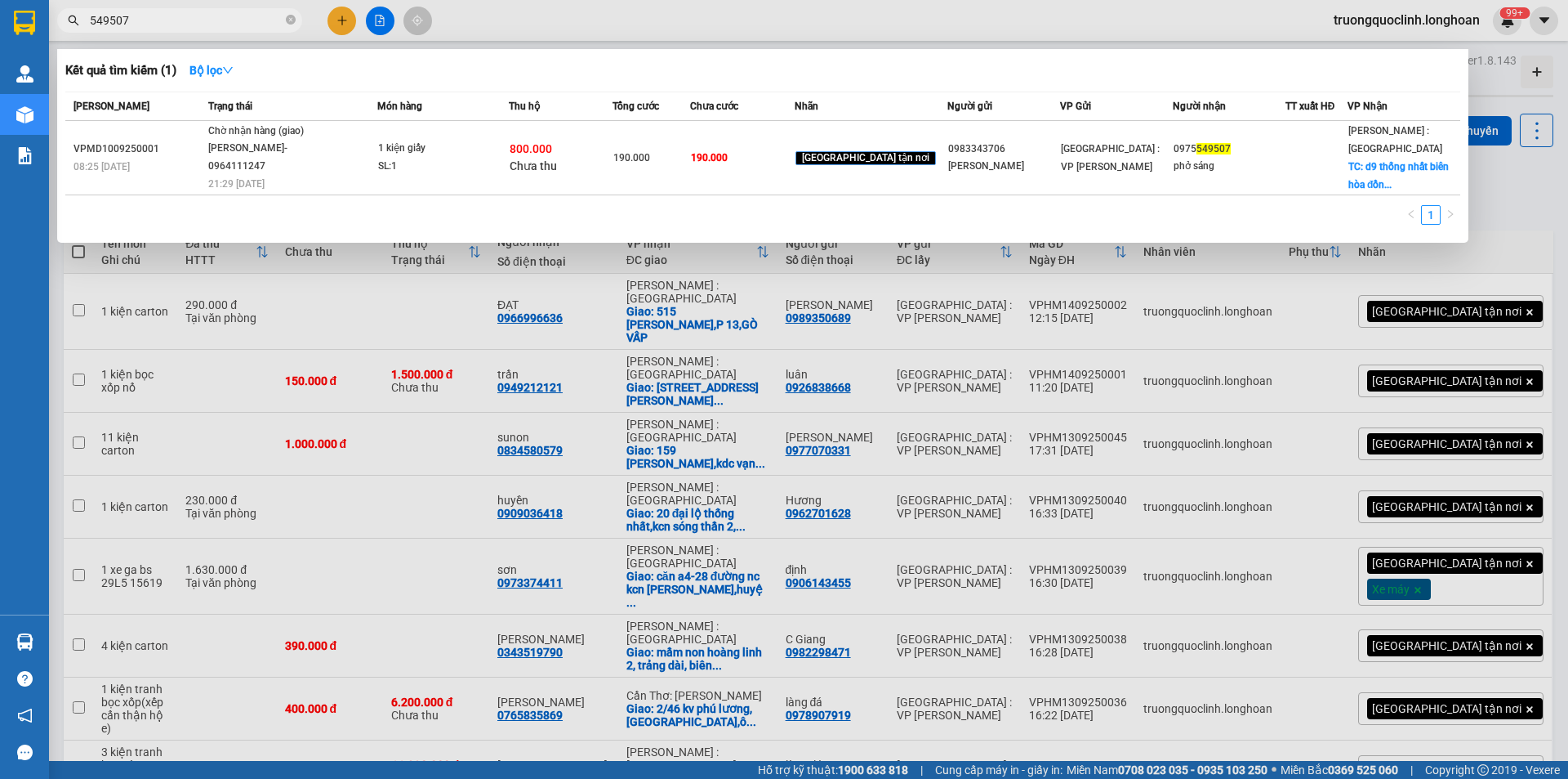
click at [182, 24] on input "549507" at bounding box center [186, 20] width 193 height 18
click at [180, 24] on input "549507" at bounding box center [186, 20] width 193 height 18
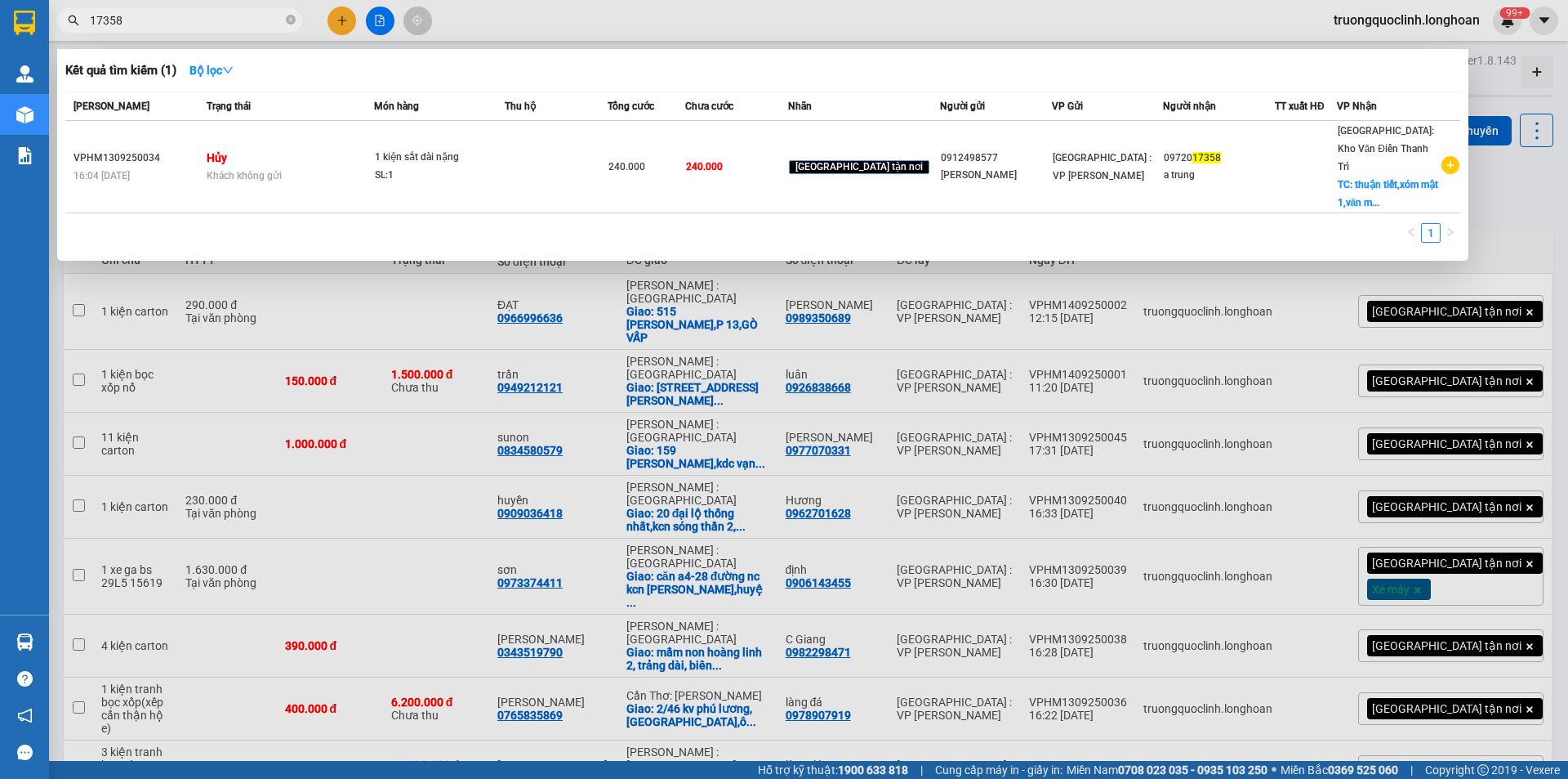
type input "17358"
click at [353, 16] on div at bounding box center [784, 390] width 1568 height 779
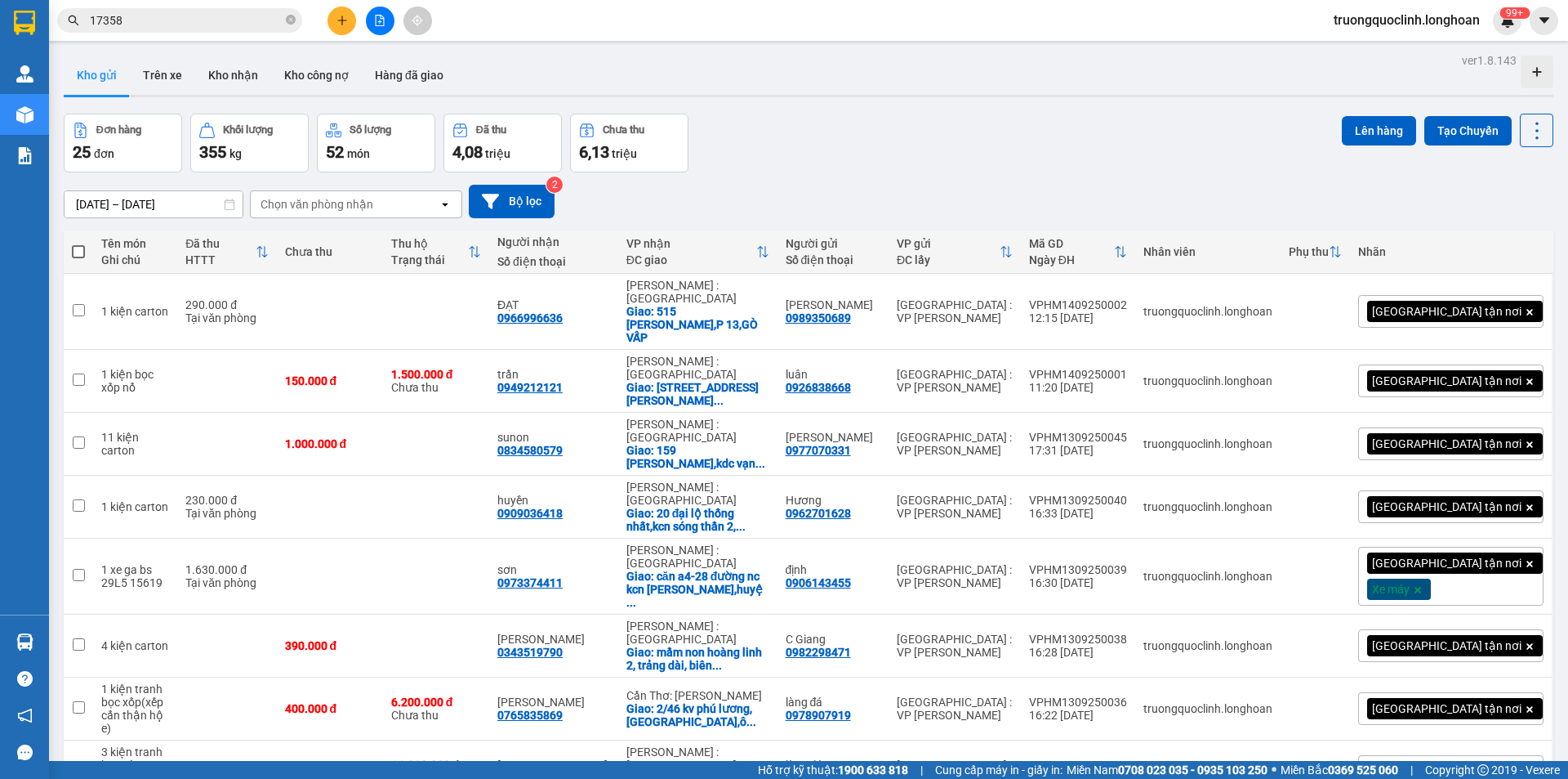
click at [344, 15] on icon "plus" at bounding box center [342, 20] width 12 height 12
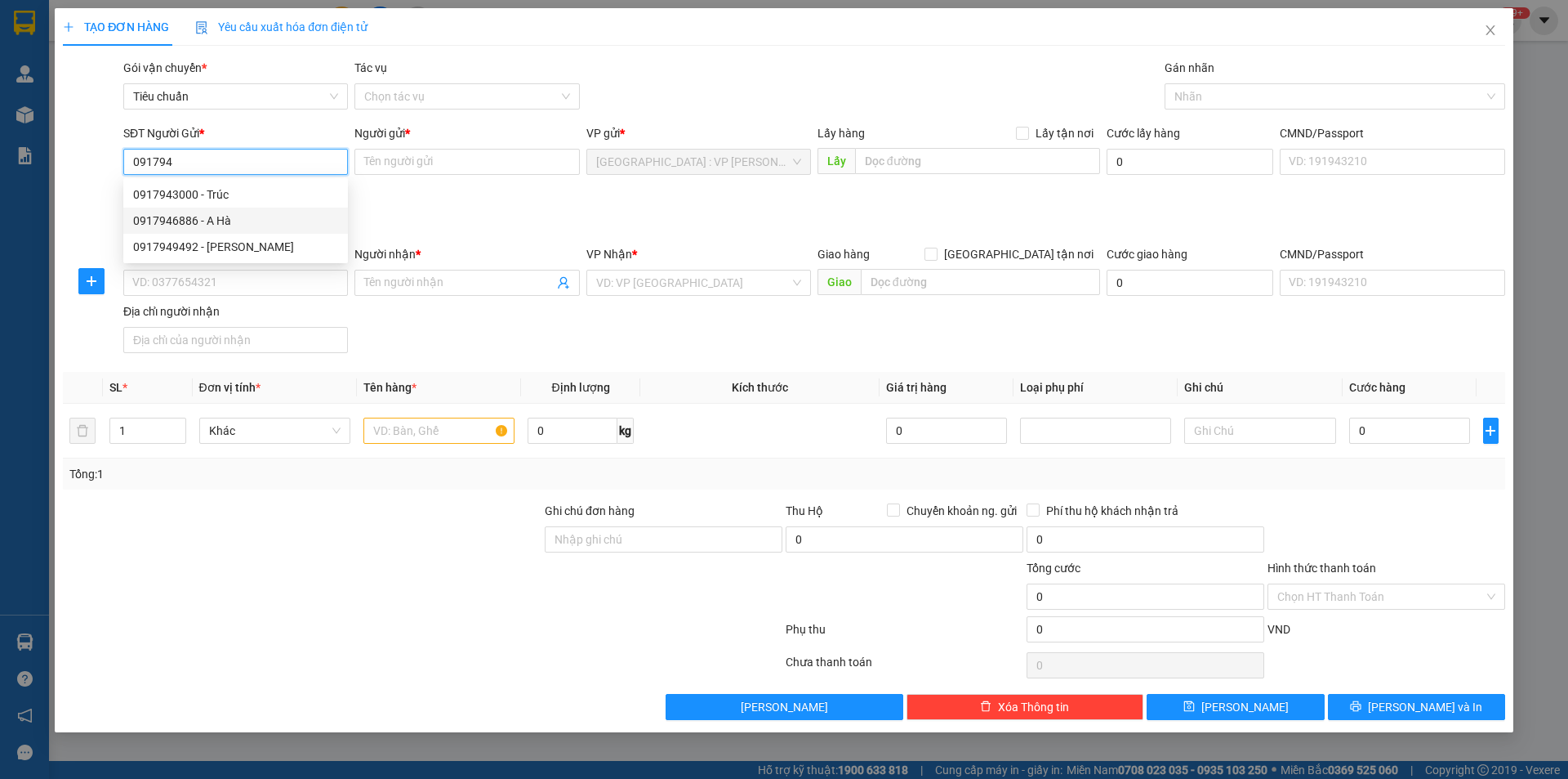
click at [193, 231] on div "0917946886 - A Hà" at bounding box center [236, 220] width 225 height 26
type input "0917946886"
type input "A Hà"
type input "0917946886"
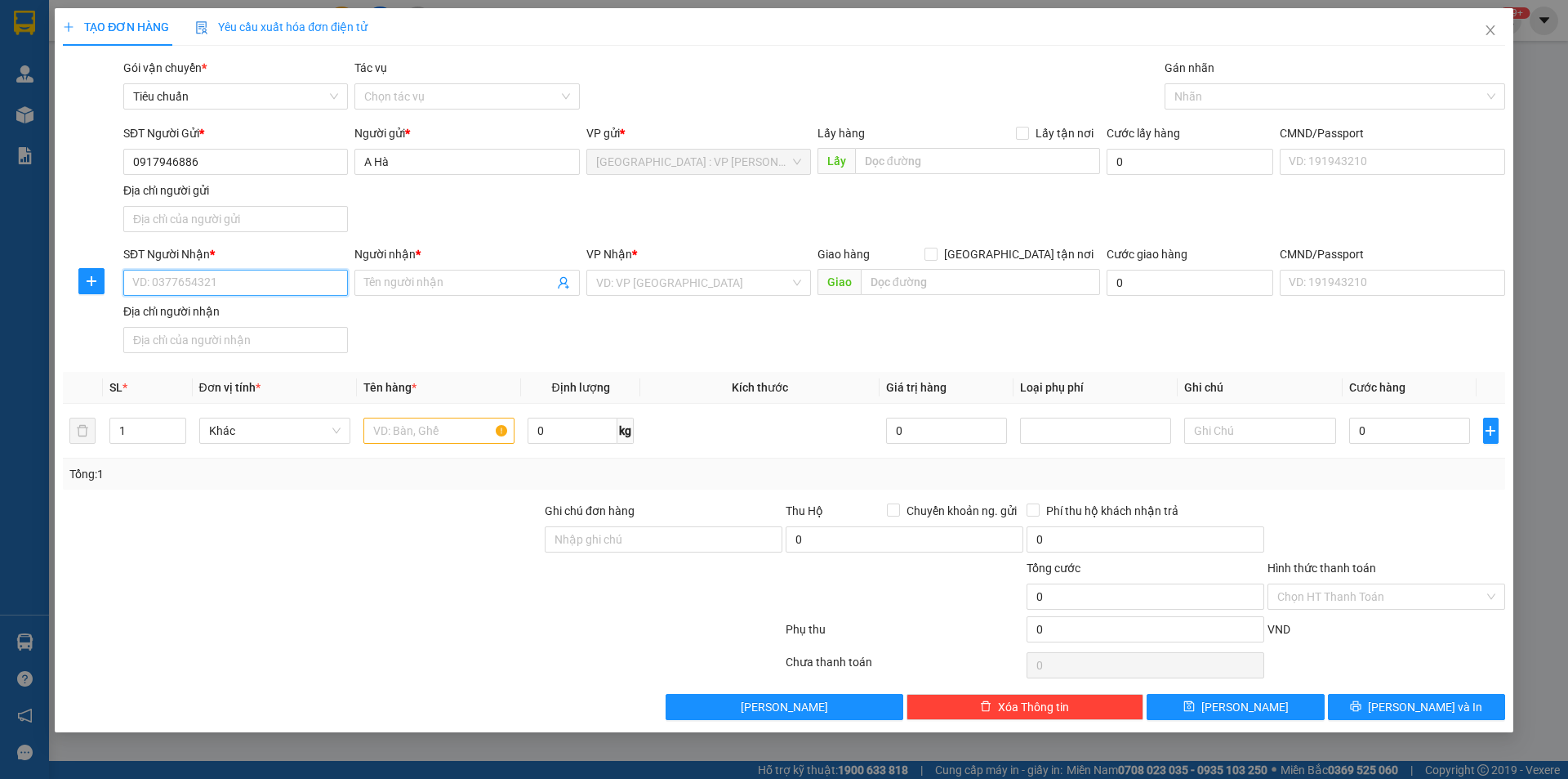
click at [263, 286] on input "SĐT Người Nhận *" at bounding box center [236, 282] width 225 height 26
type input "0983088530"
click at [251, 321] on div "0983088530 - A Việt" at bounding box center [235, 315] width 205 height 18
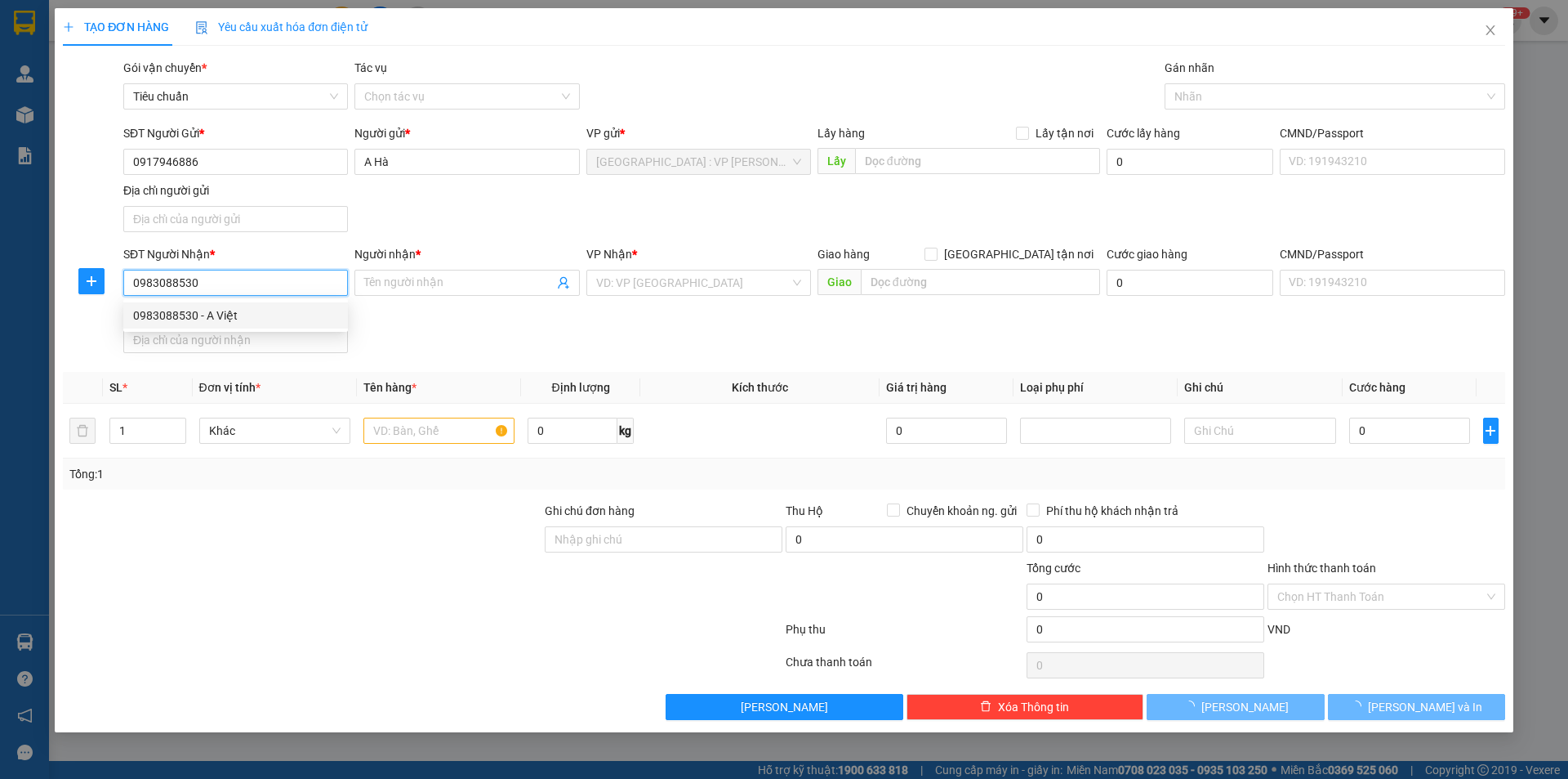
type input "A Việt"
checkbox input "true"
type input "85/87 [PERSON_NAME], P19, Q [GEOGRAPHIC_DATA], [GEOGRAPHIC_DATA]"
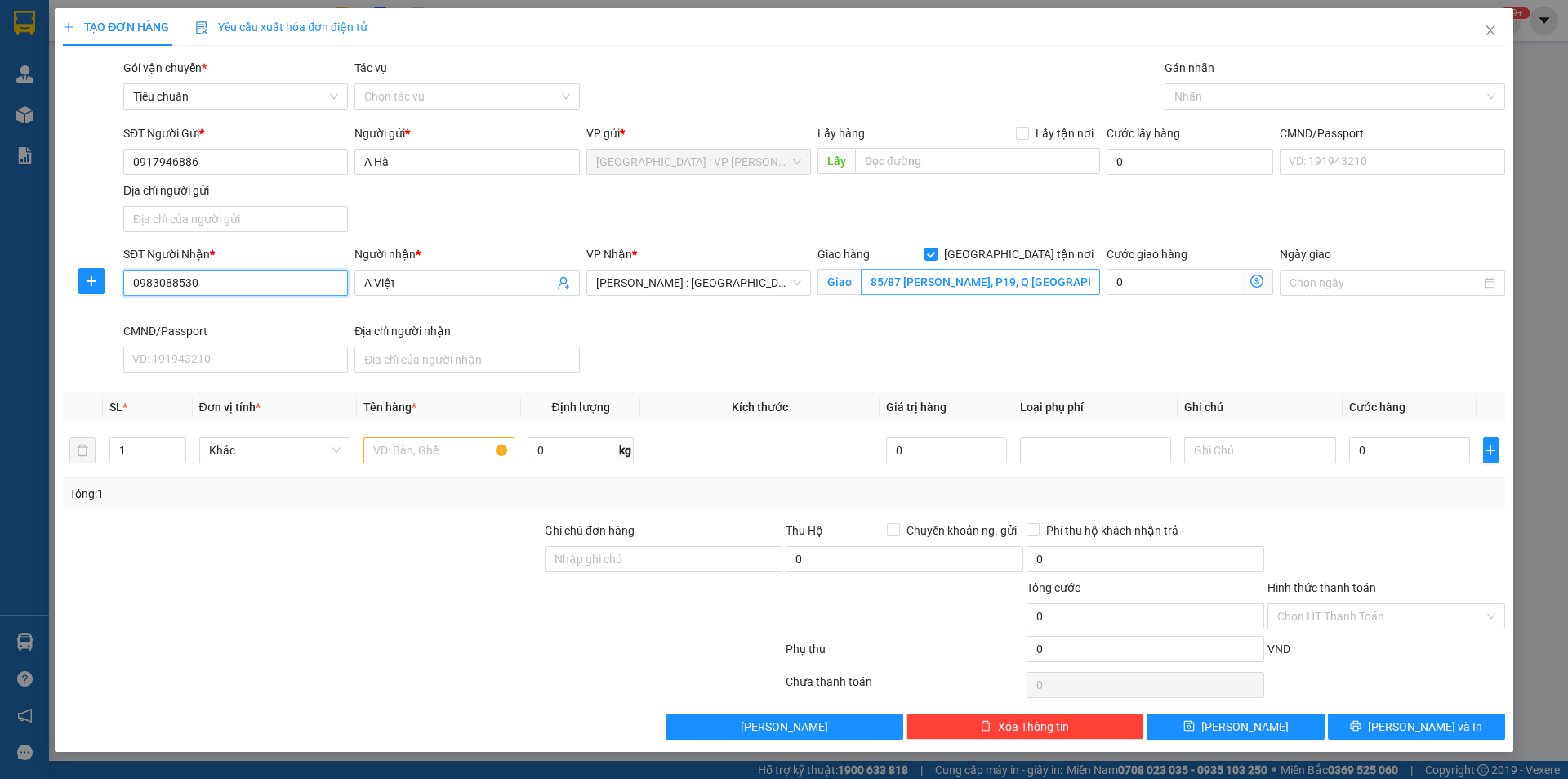
type input "0983088530"
click at [1030, 278] on input "85/87 [PERSON_NAME], P19, Q [GEOGRAPHIC_DATA], [GEOGRAPHIC_DATA]" at bounding box center [980, 282] width 239 height 26
click at [1231, 97] on div at bounding box center [1327, 96] width 316 height 19
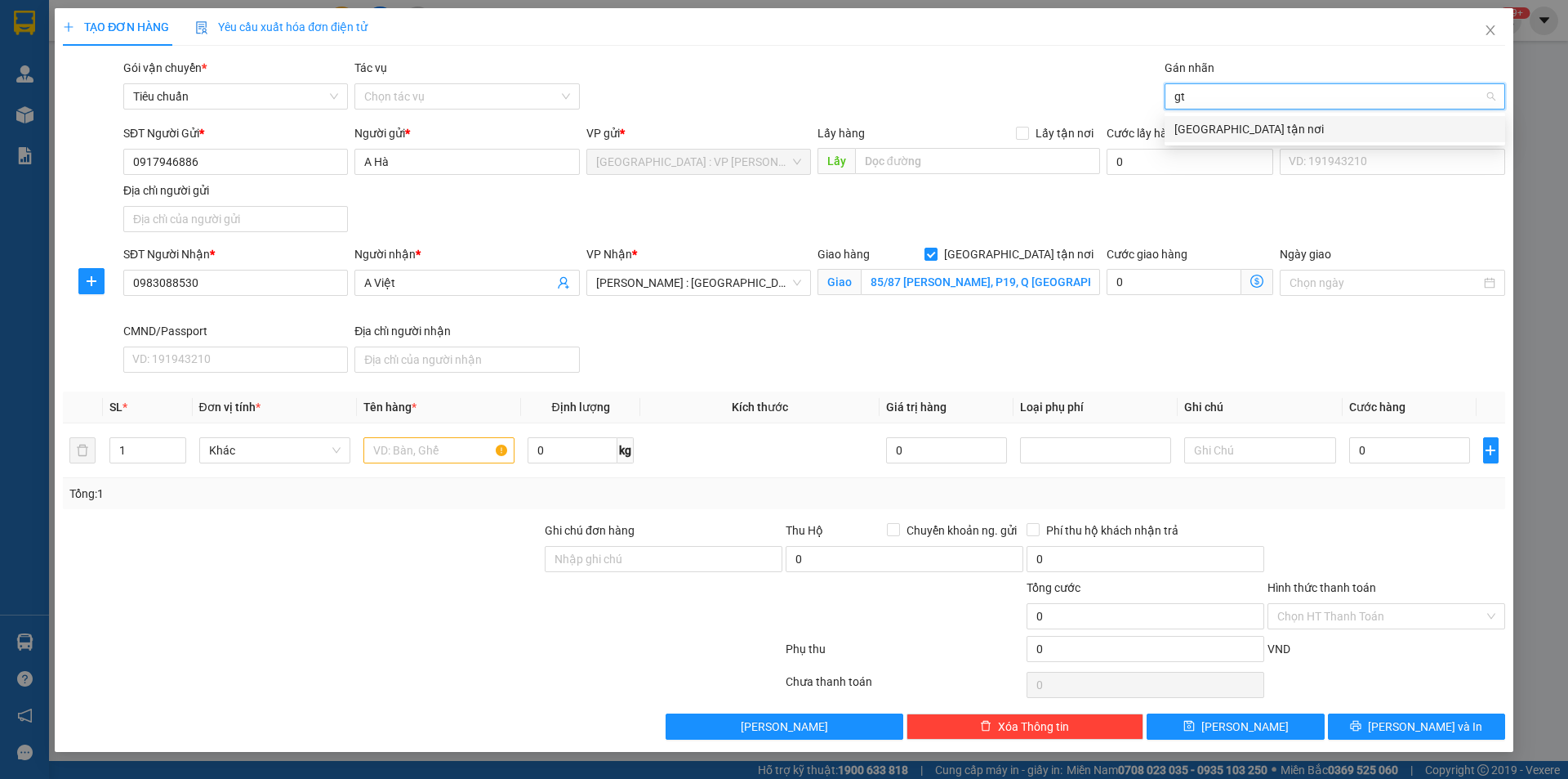
type input "gtn"
drag, startPoint x: 1196, startPoint y: 133, endPoint x: 1079, endPoint y: 182, distance: 126.8
click at [1195, 132] on div "[GEOGRAPHIC_DATA] tận nơi" at bounding box center [1335, 129] width 321 height 18
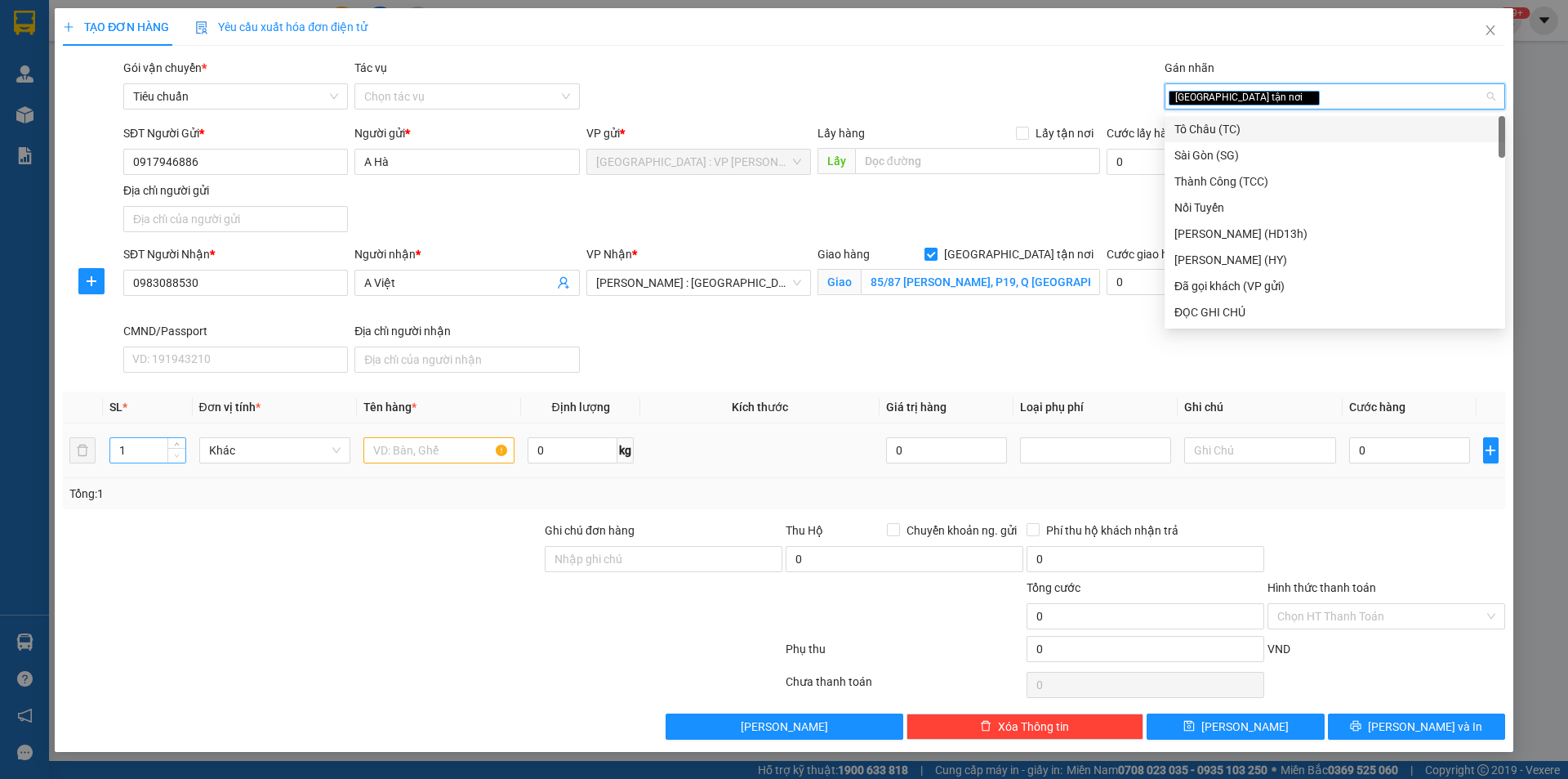
click at [170, 459] on span "Decrease Value" at bounding box center [176, 455] width 18 height 14
click at [147, 450] on input "1" at bounding box center [148, 449] width 75 height 24
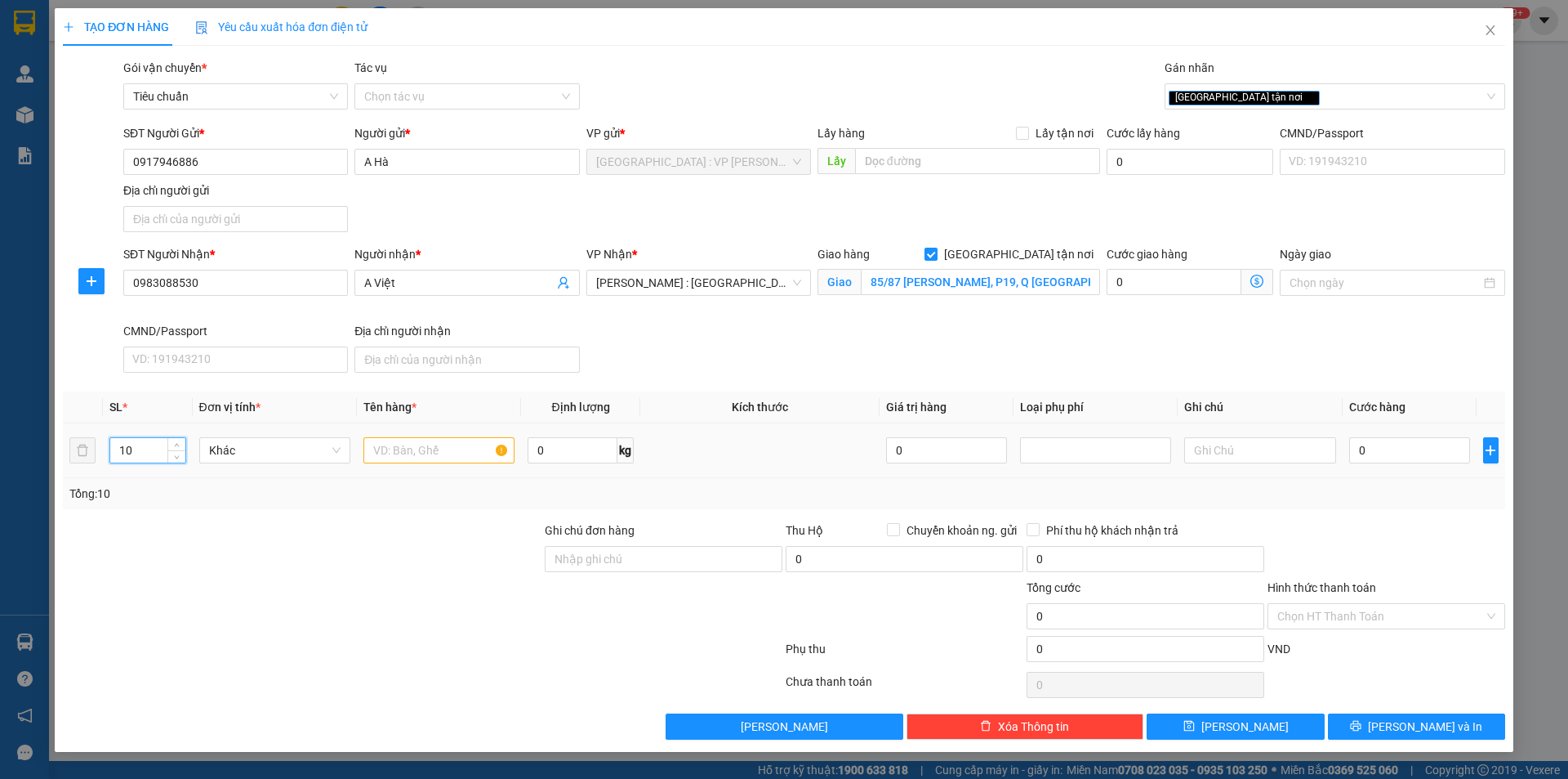
type input "10"
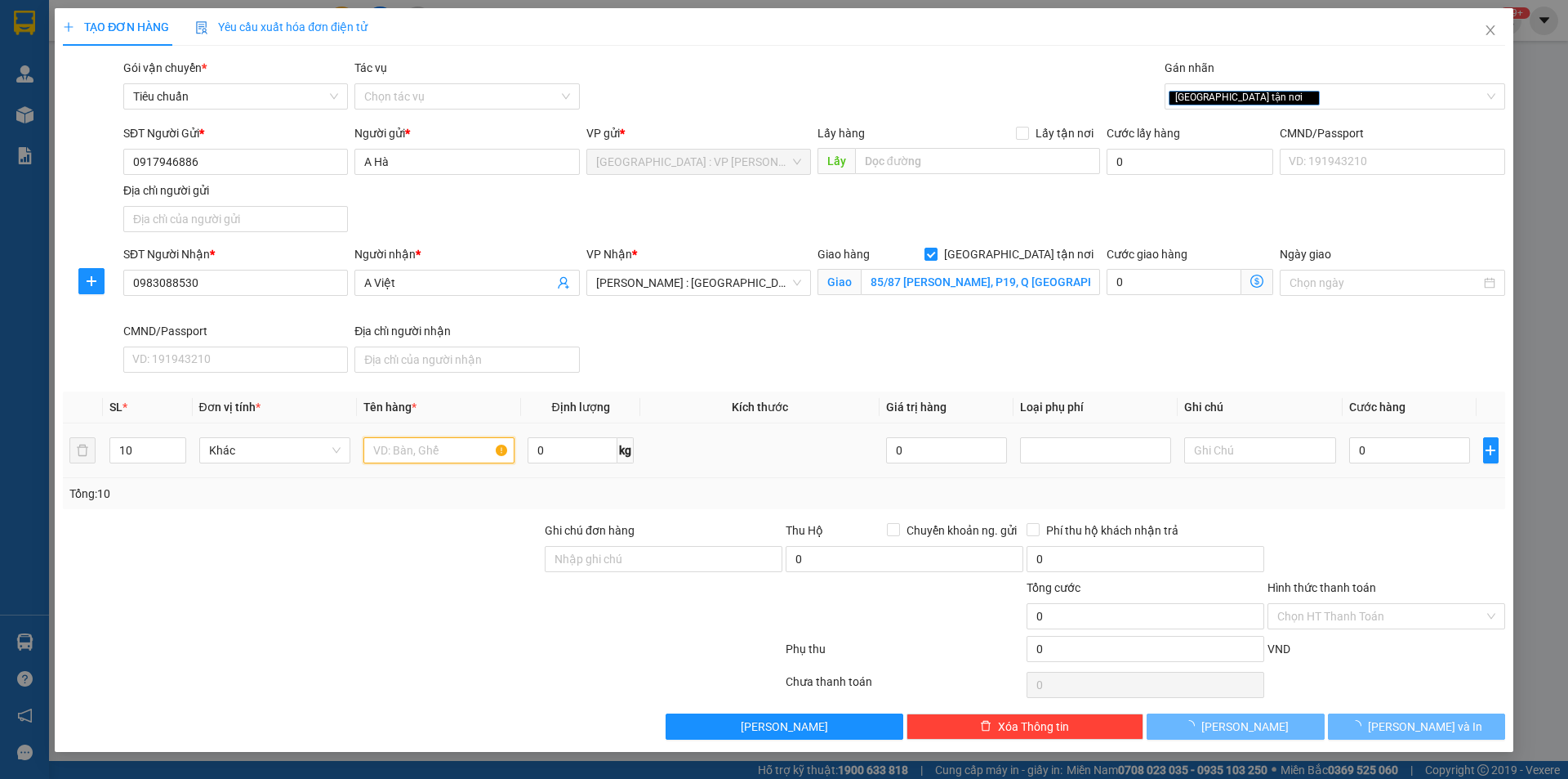
click at [412, 443] on input "text" at bounding box center [438, 450] width 151 height 26
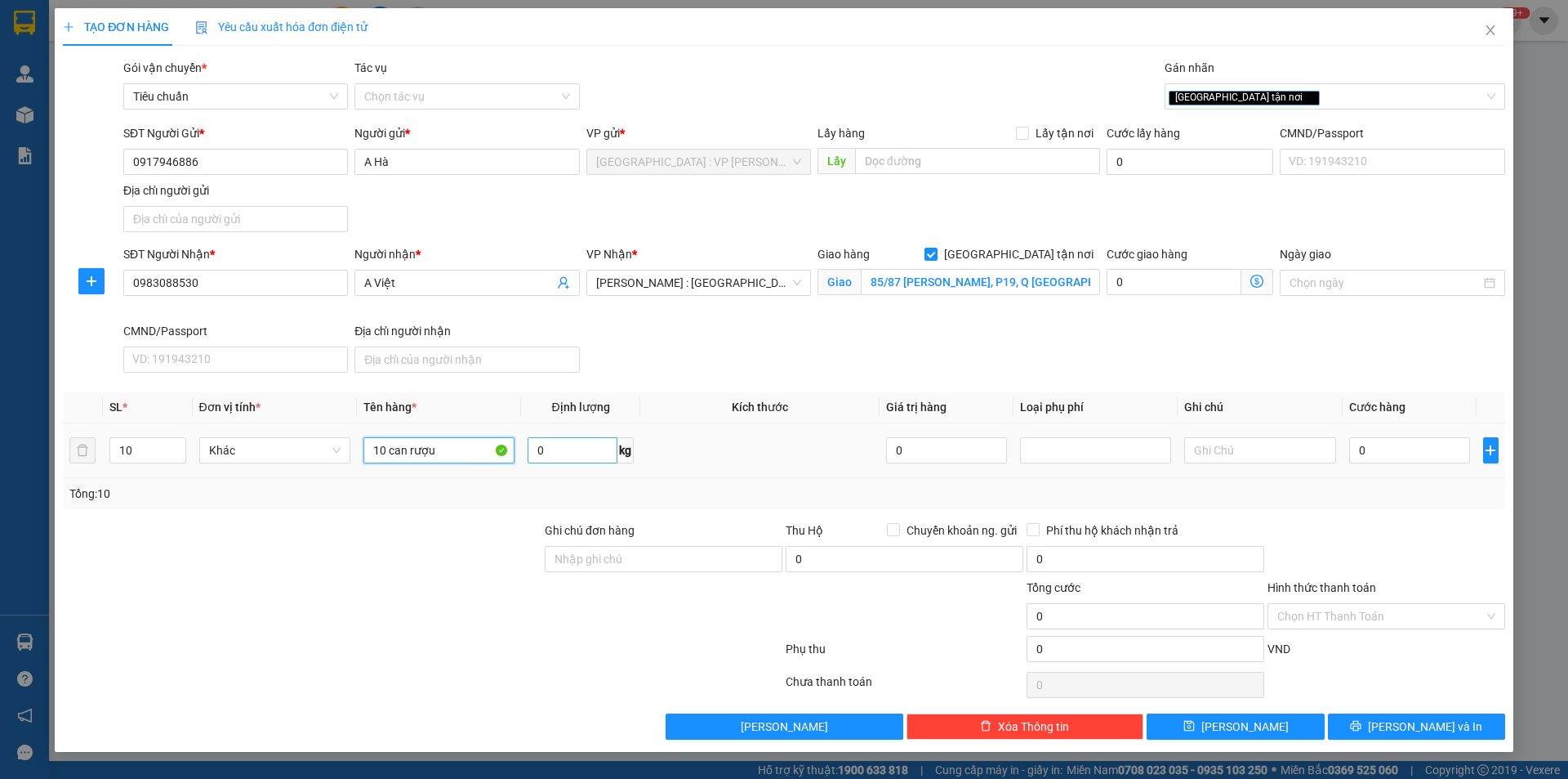
type input "10 can rượu"
click at [578, 440] on input "0" at bounding box center [572, 450] width 89 height 26
click at [1415, 445] on input "0" at bounding box center [1410, 450] width 122 height 26
type input "1"
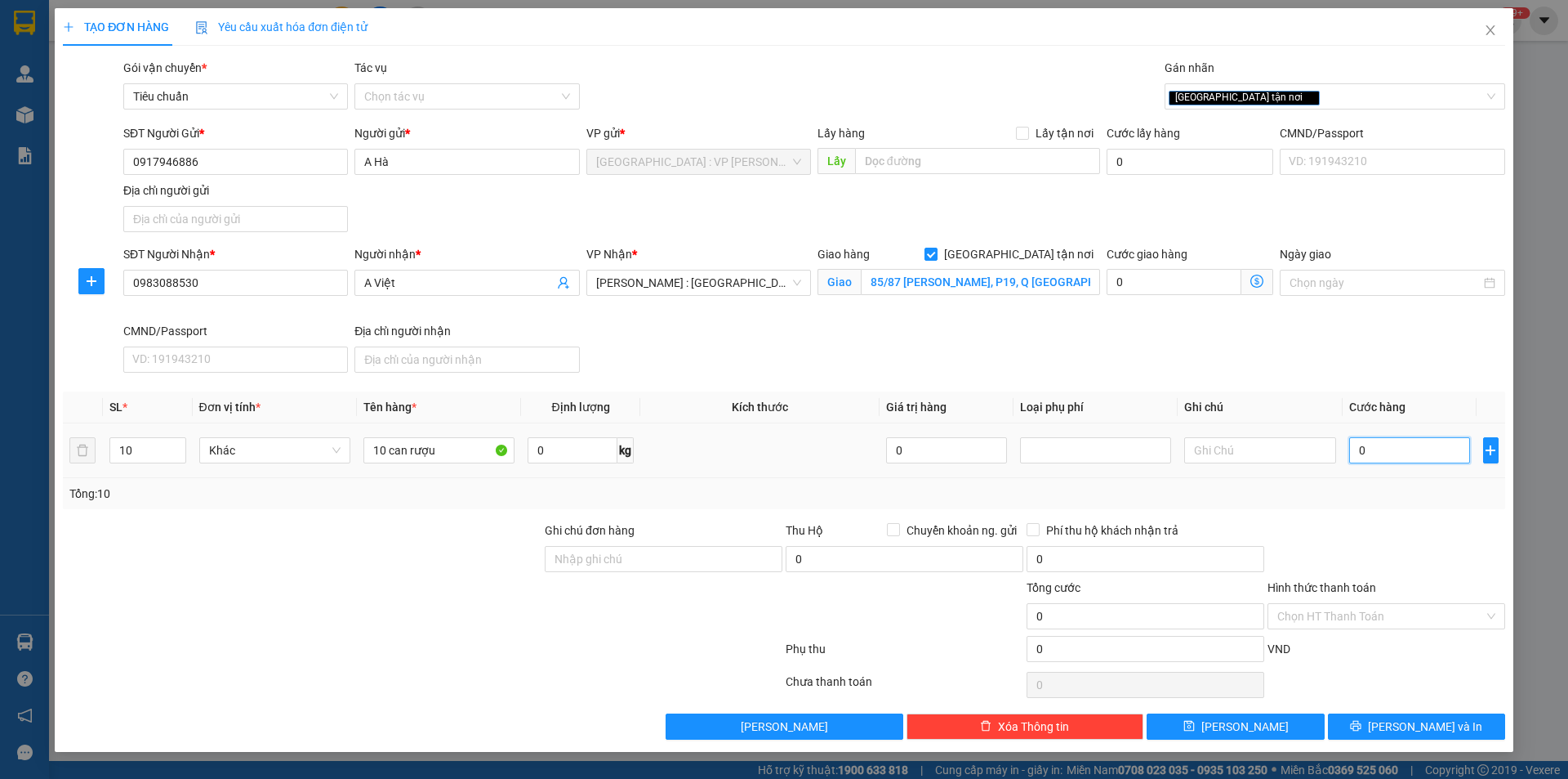
type input "1"
type input "12"
type input "124"
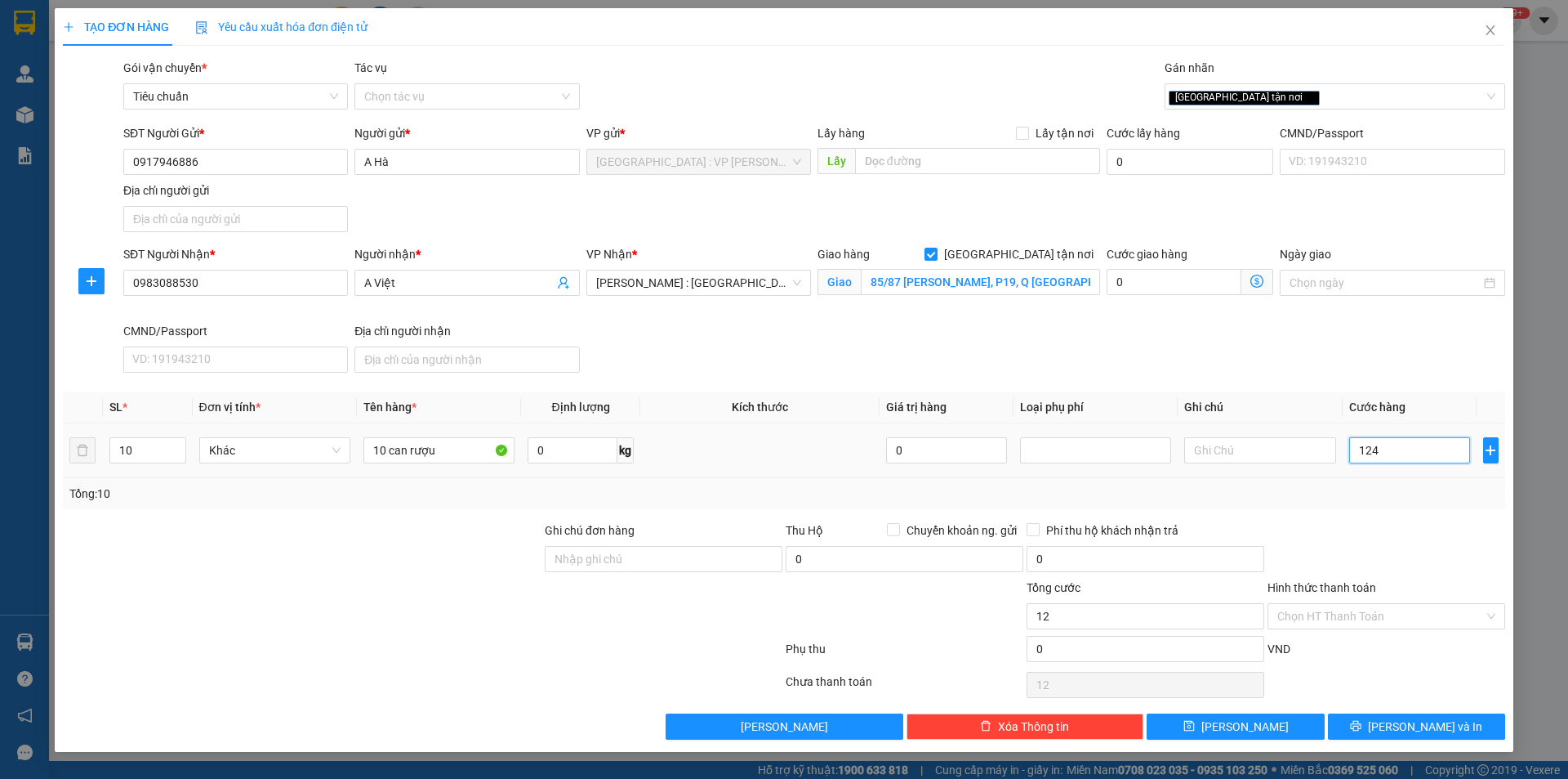
type input "124"
type input "1.240"
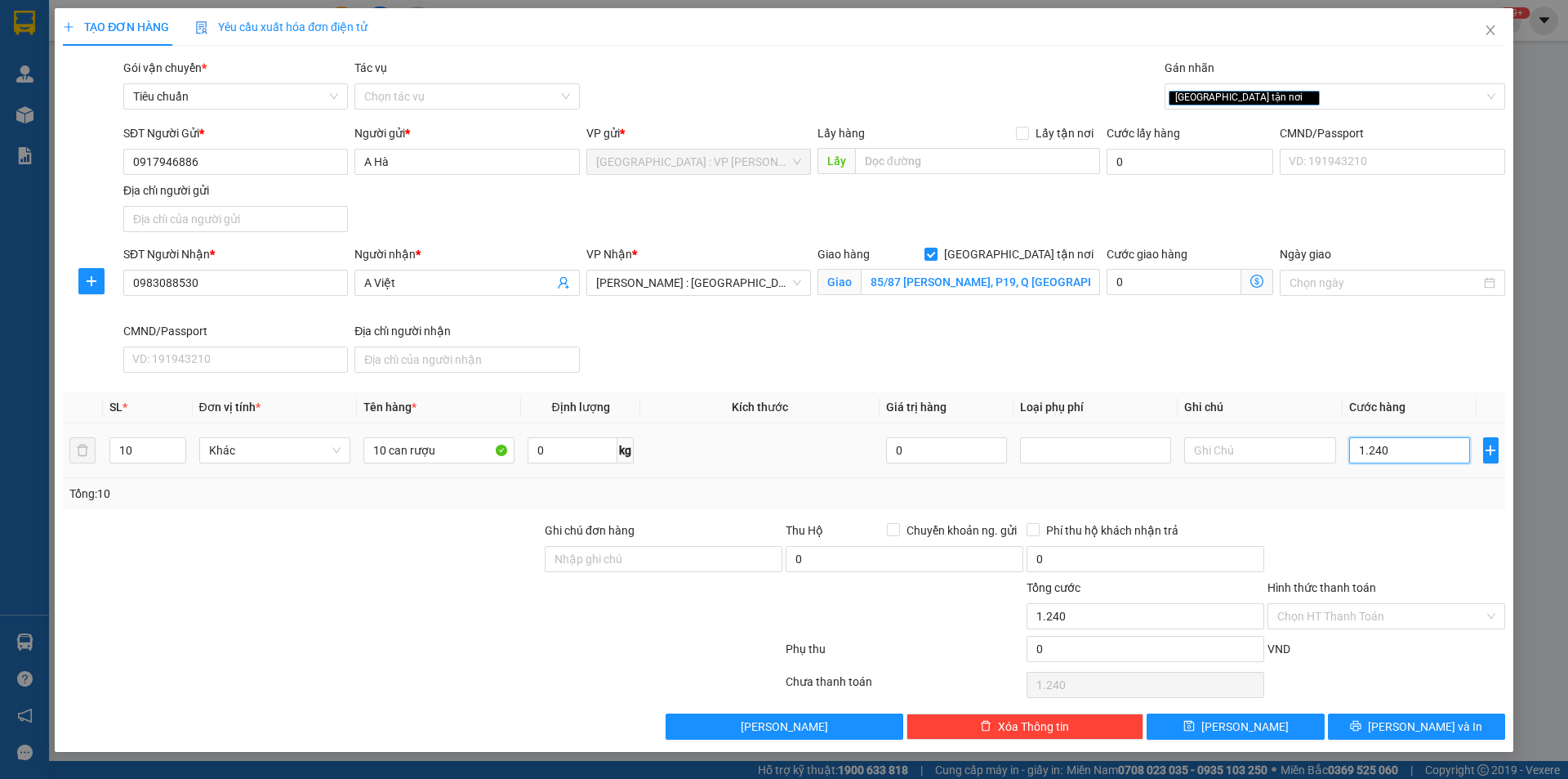
type input "12.400"
type input "124.000"
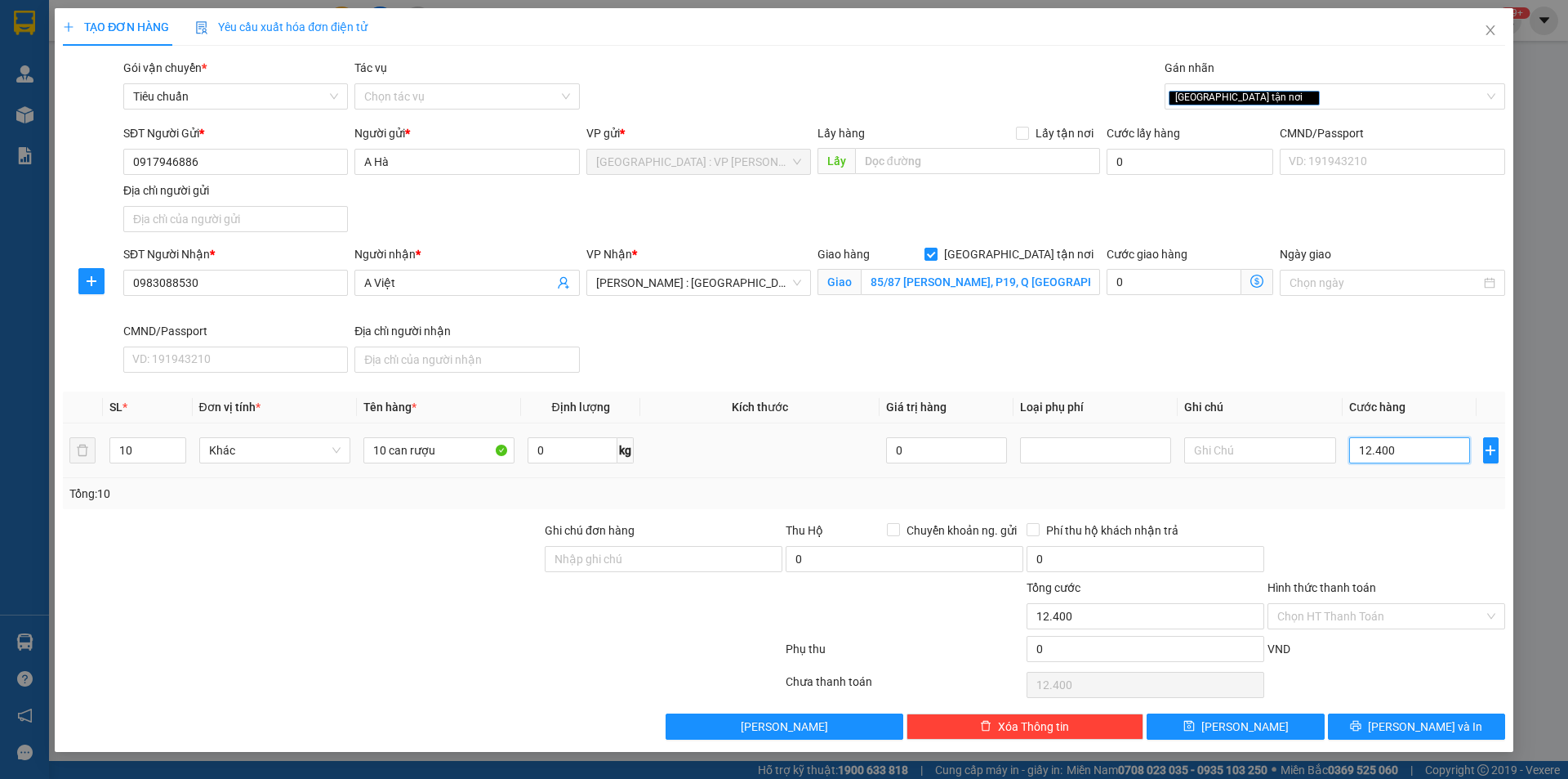
type input "124.000"
type input "1.240.000"
click at [347, 579] on div at bounding box center [302, 607] width 482 height 57
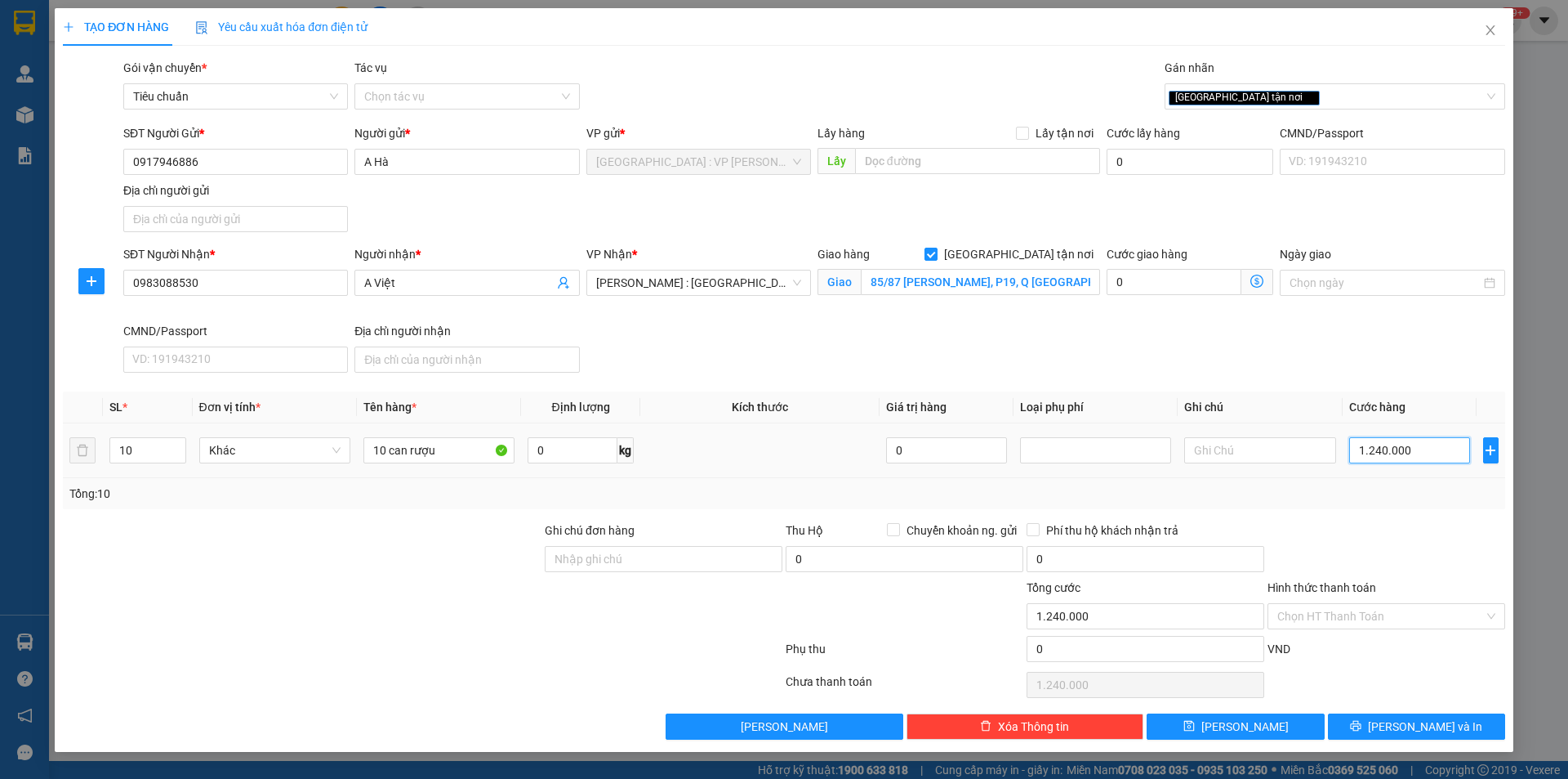
click at [1434, 442] on input "1.240.000" at bounding box center [1410, 450] width 122 height 26
type input "1"
type input "12"
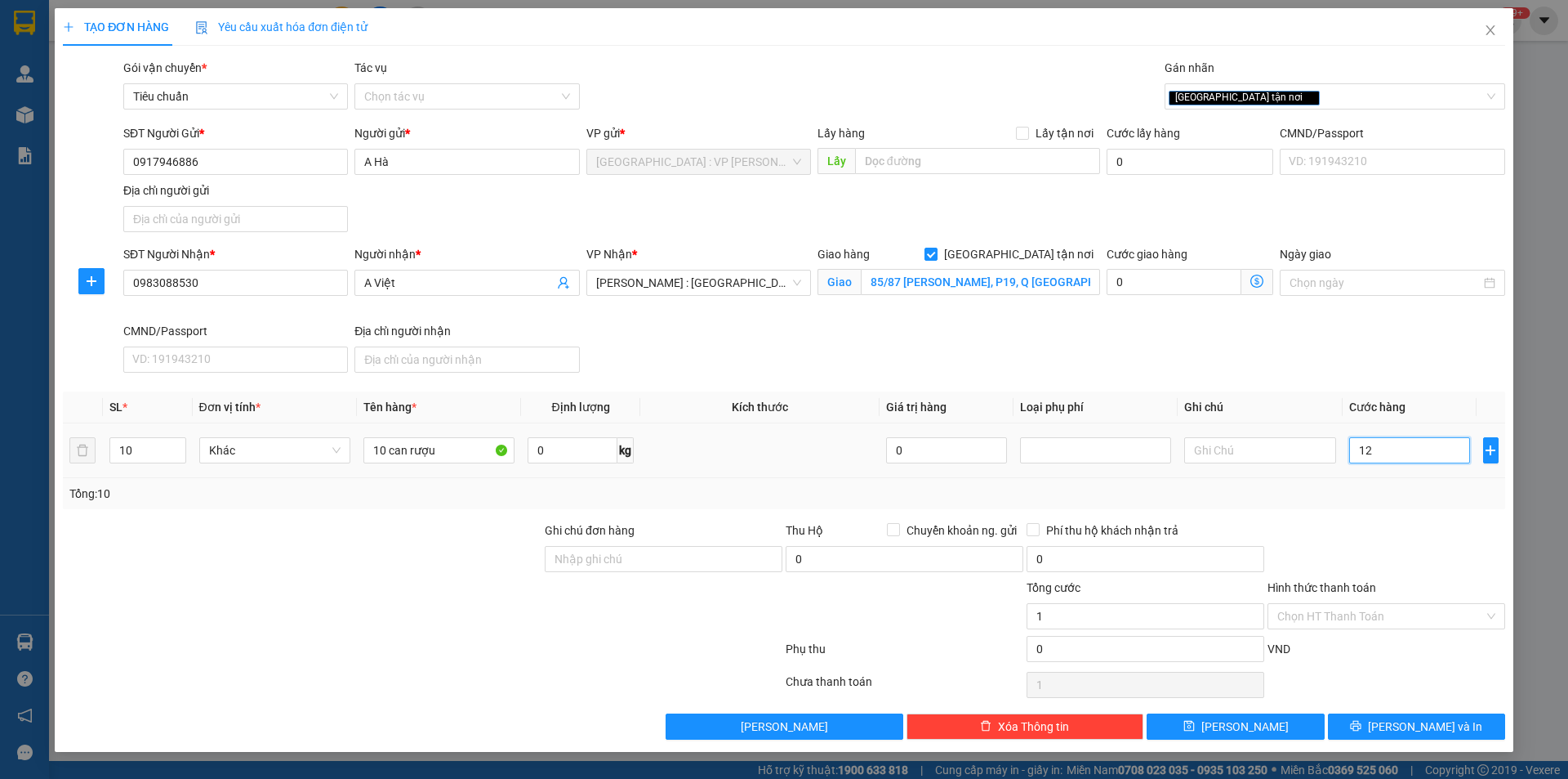
type input "12"
type input "120"
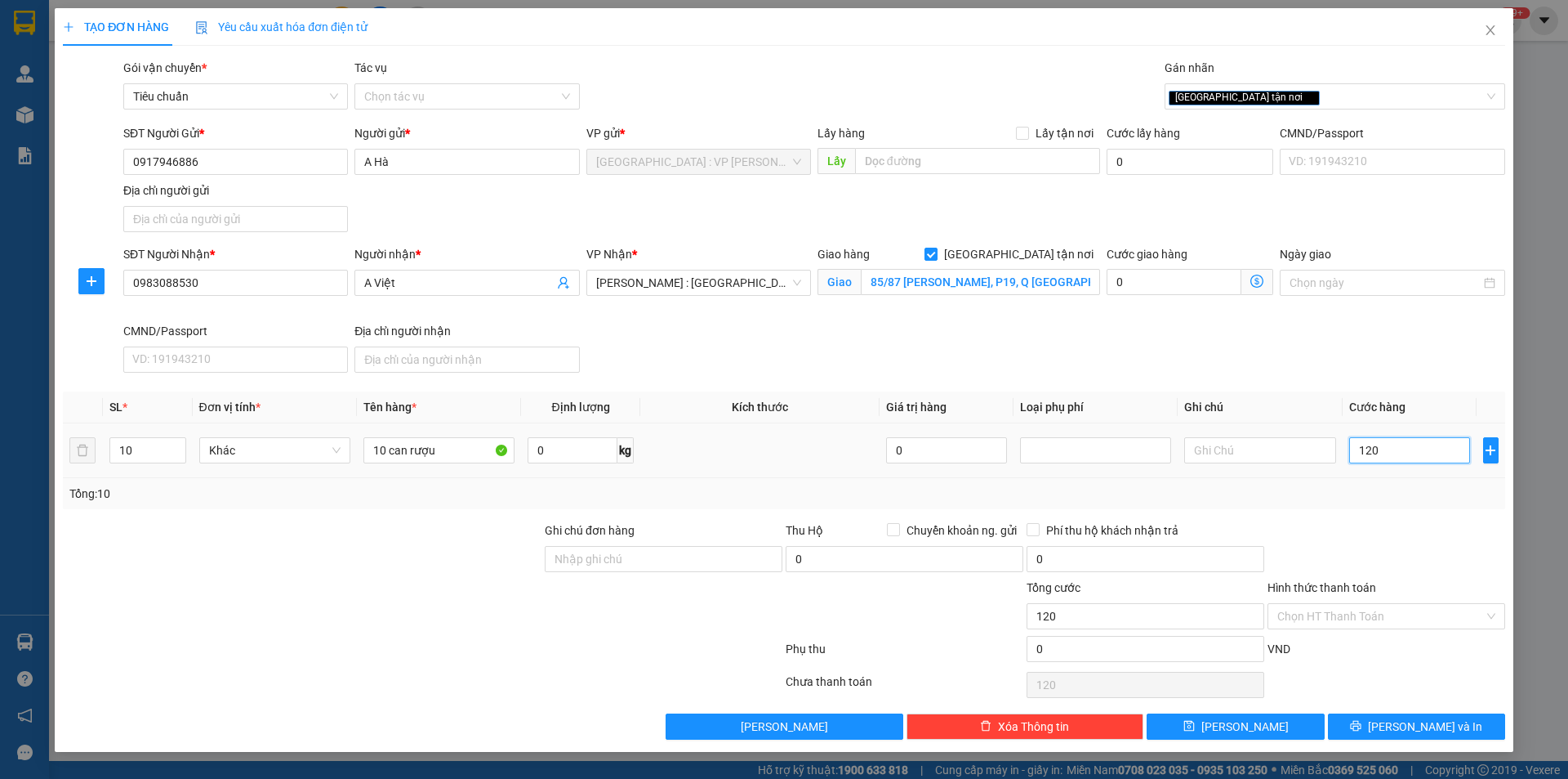
type input "1.200"
type input "12.000"
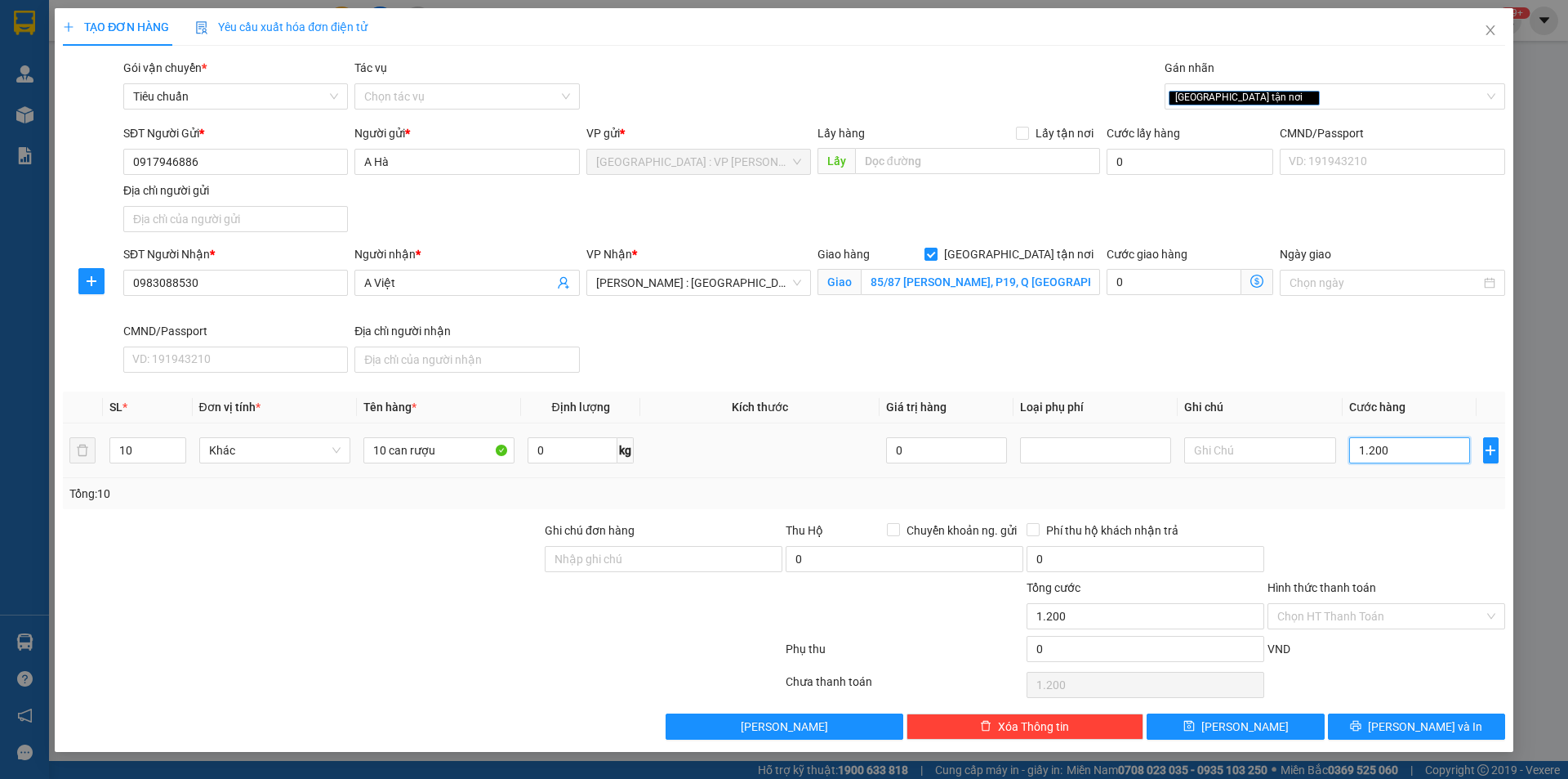
type input "12.000"
type input "120.000"
type input "1.200.000"
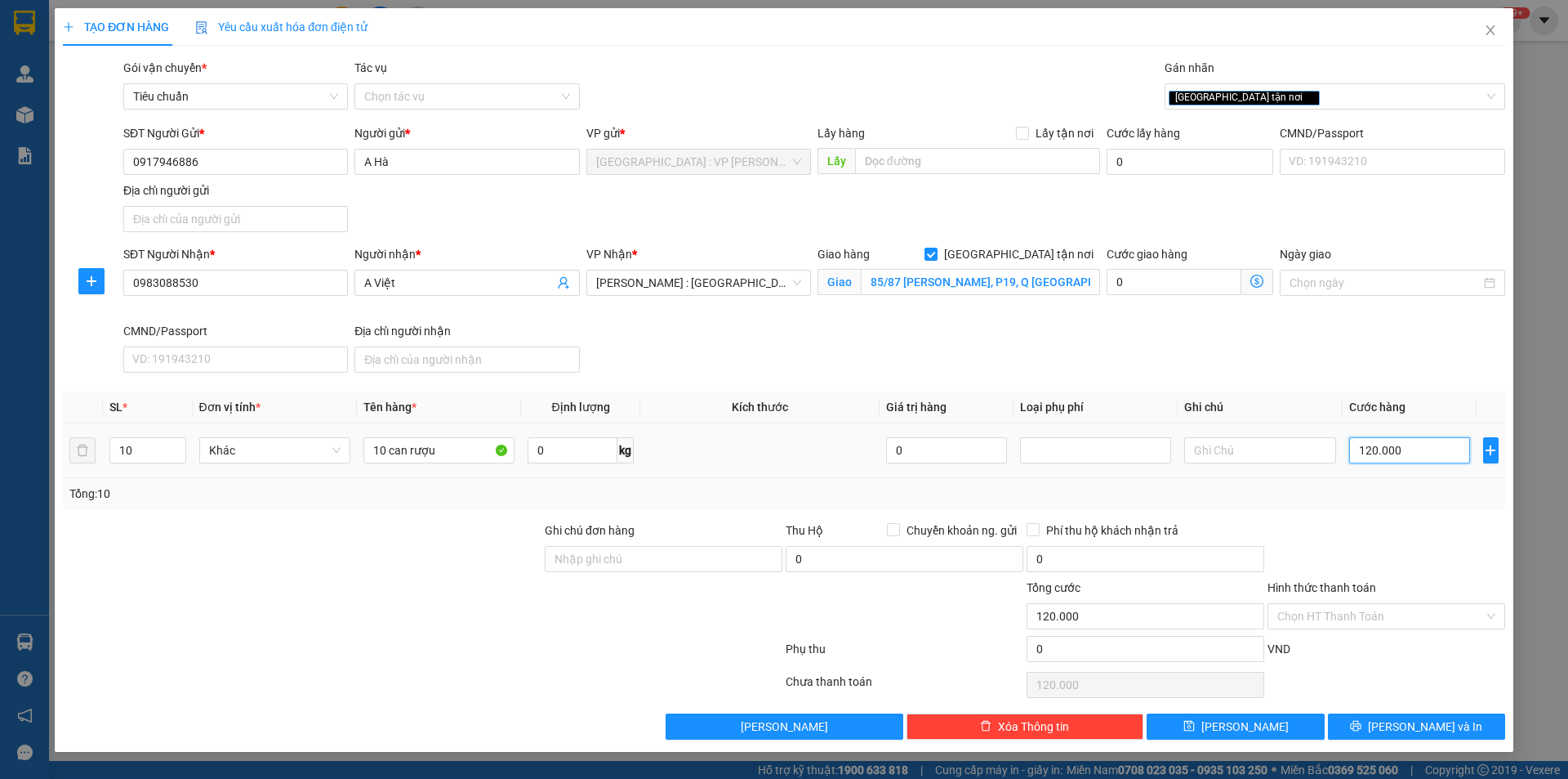
type input "1.200.000"
drag, startPoint x: 1364, startPoint y: 623, endPoint x: 1358, endPoint y: 632, distance: 10.8
click at [1363, 623] on input "Hình thức thanh toán" at bounding box center [1381, 616] width 207 height 24
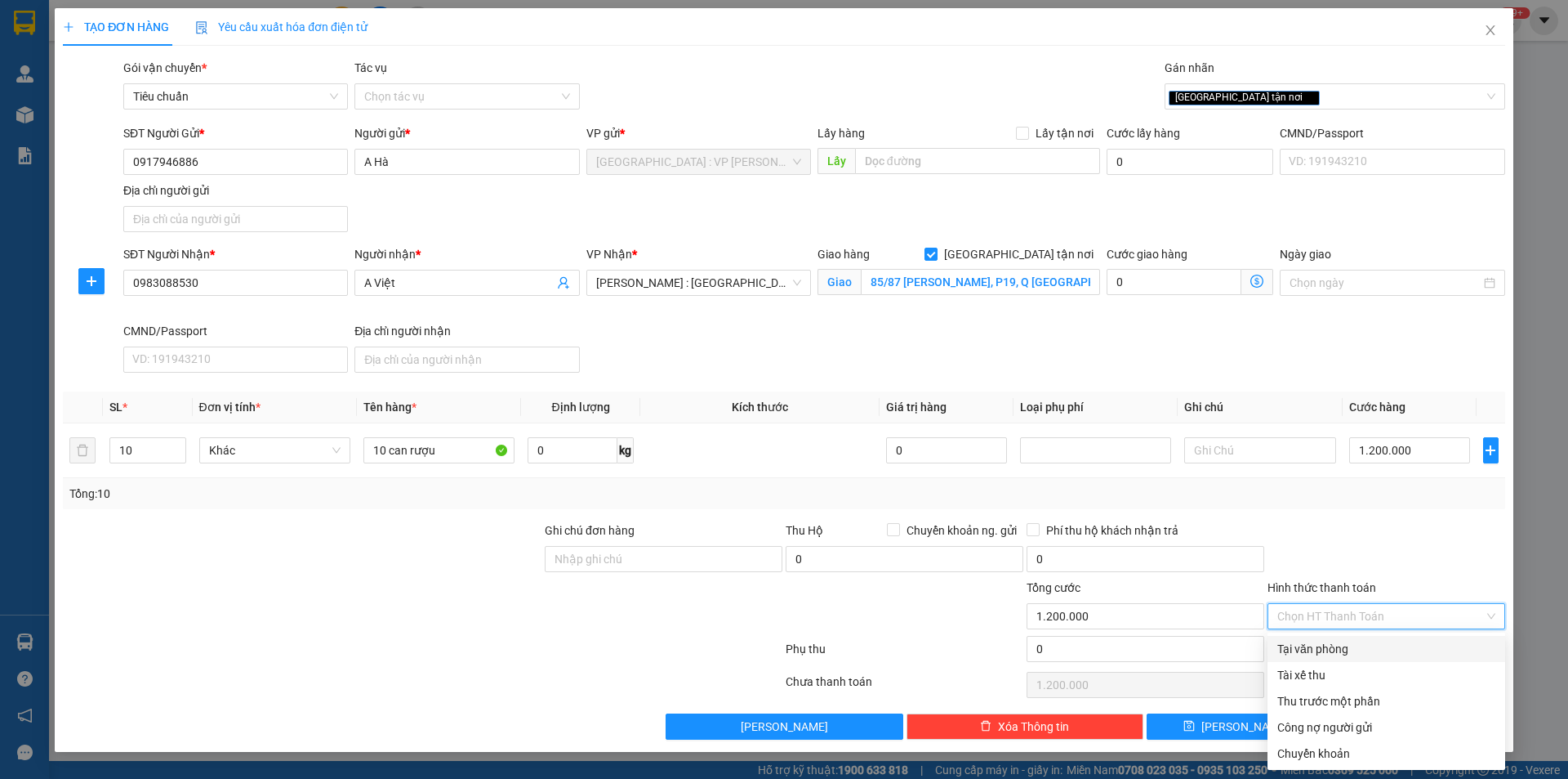
drag, startPoint x: 1304, startPoint y: 650, endPoint x: 1350, endPoint y: 647, distance: 46.1
click at [1305, 650] on div "Tại văn phòng" at bounding box center [1386, 648] width 218 height 18
type input "0"
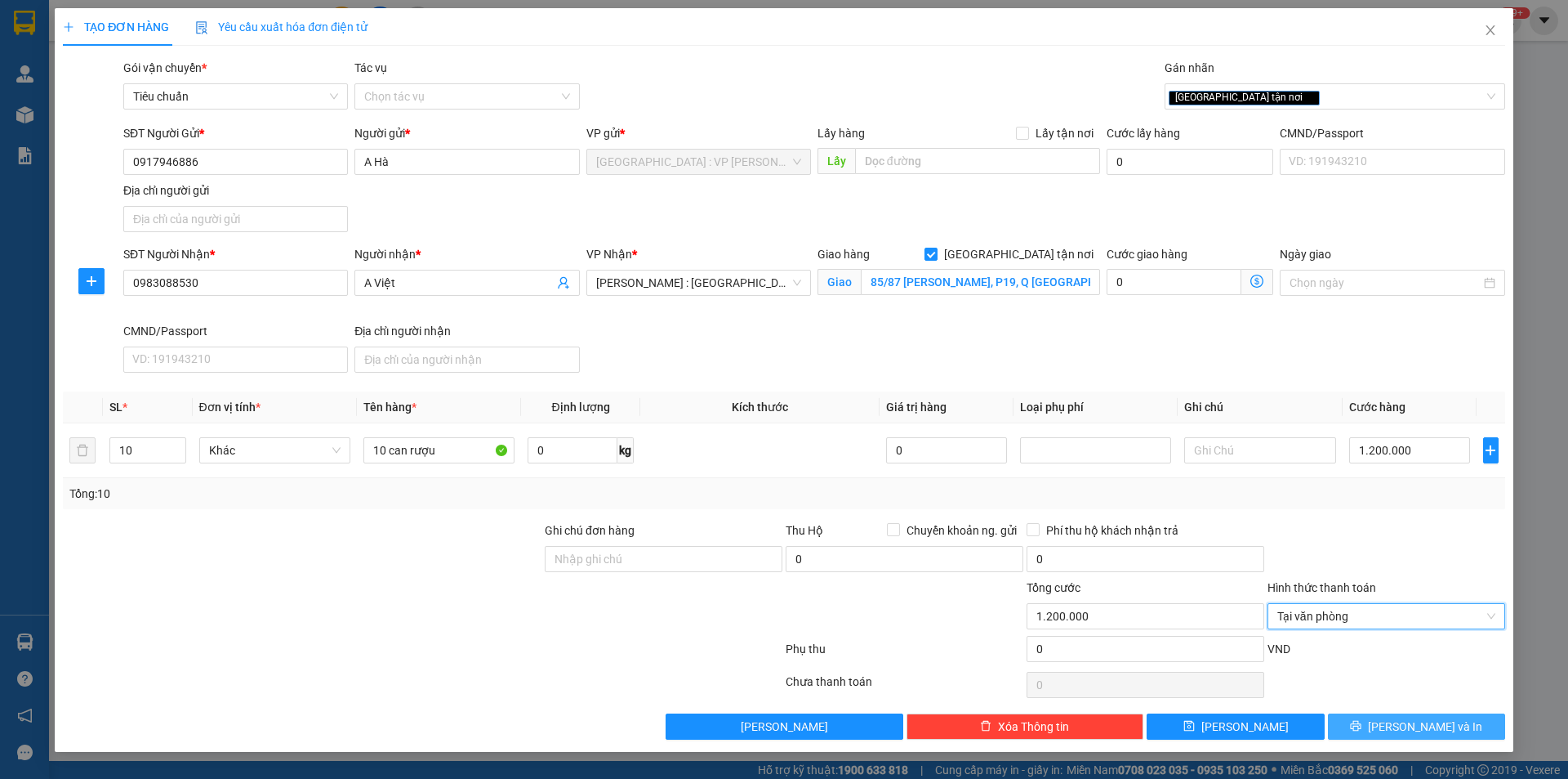
click at [1418, 724] on span "[PERSON_NAME] và In" at bounding box center [1425, 726] width 114 height 18
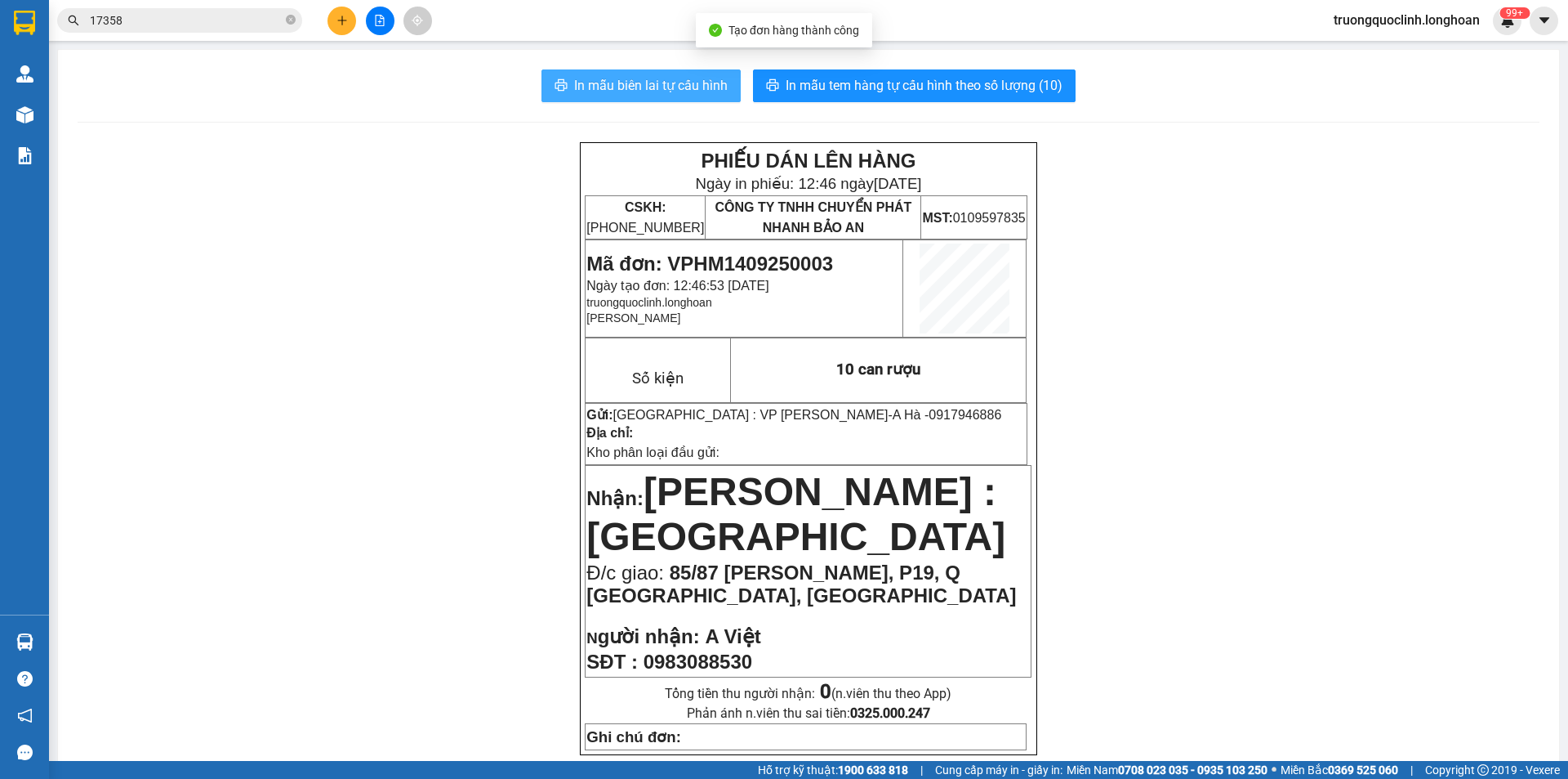
click at [597, 90] on span "In mẫu biên lai tự cấu hình" at bounding box center [651, 85] width 154 height 20
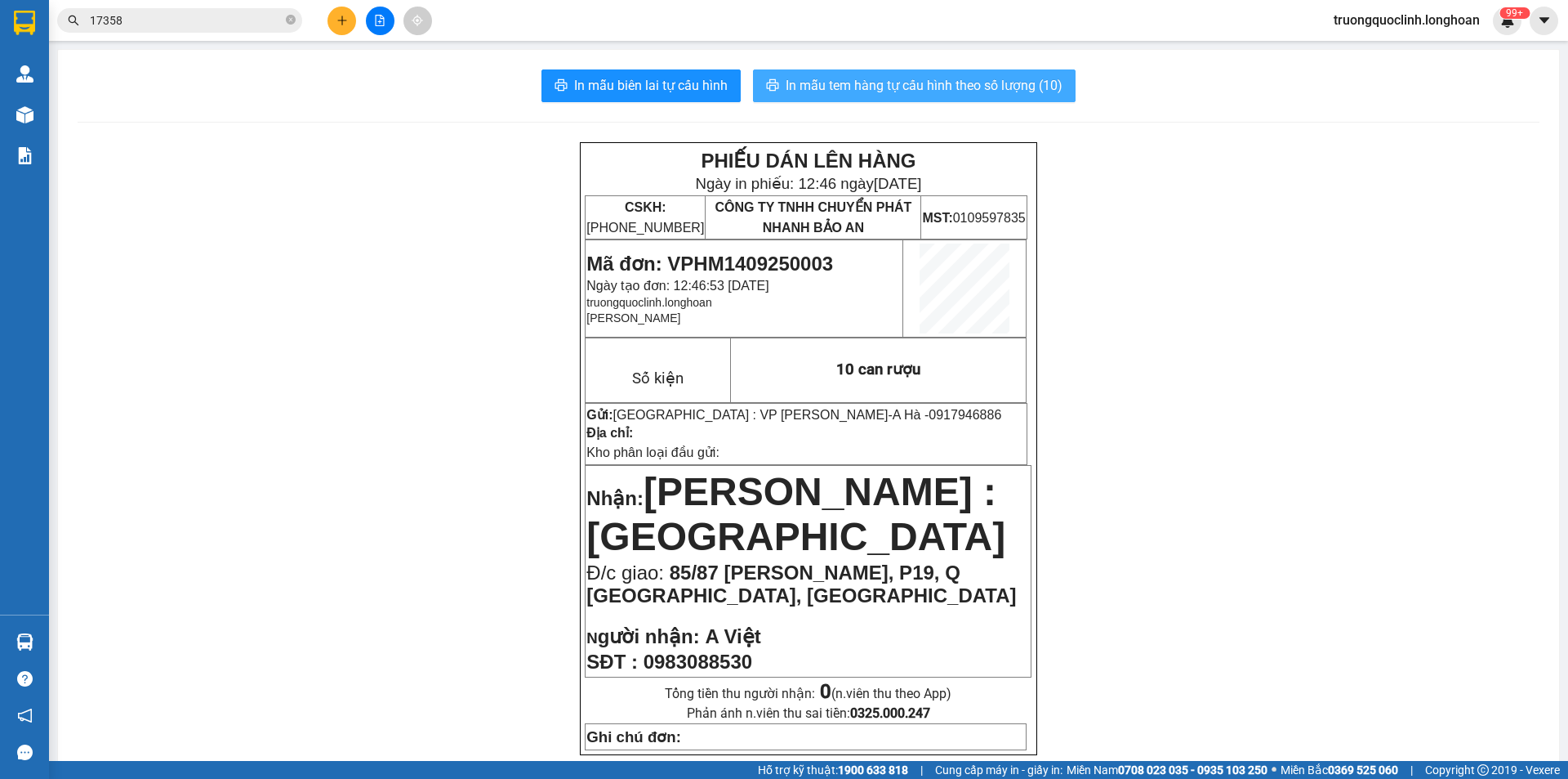
click at [891, 88] on span "In mẫu tem hàng tự cấu hình theo số lượng (10)" at bounding box center [924, 85] width 277 height 20
click at [751, 263] on span "Mã đơn: VPHM1409250003" at bounding box center [709, 264] width 247 height 22
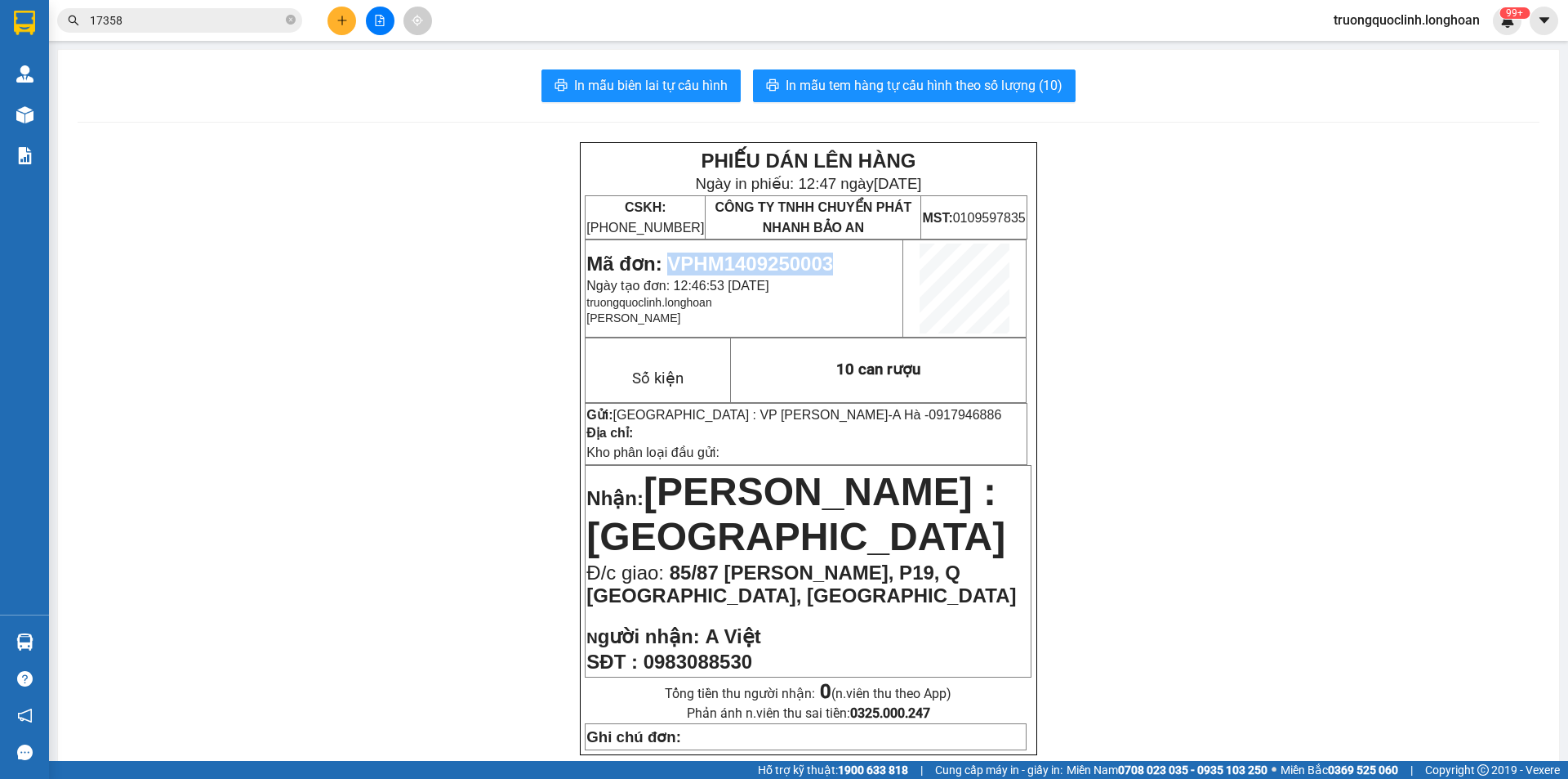
click at [750, 263] on span "Mã đơn: VPHM1409250003" at bounding box center [709, 264] width 247 height 22
copy span "VPHM1409250003"
